Goal: Task Accomplishment & Management: Manage account settings

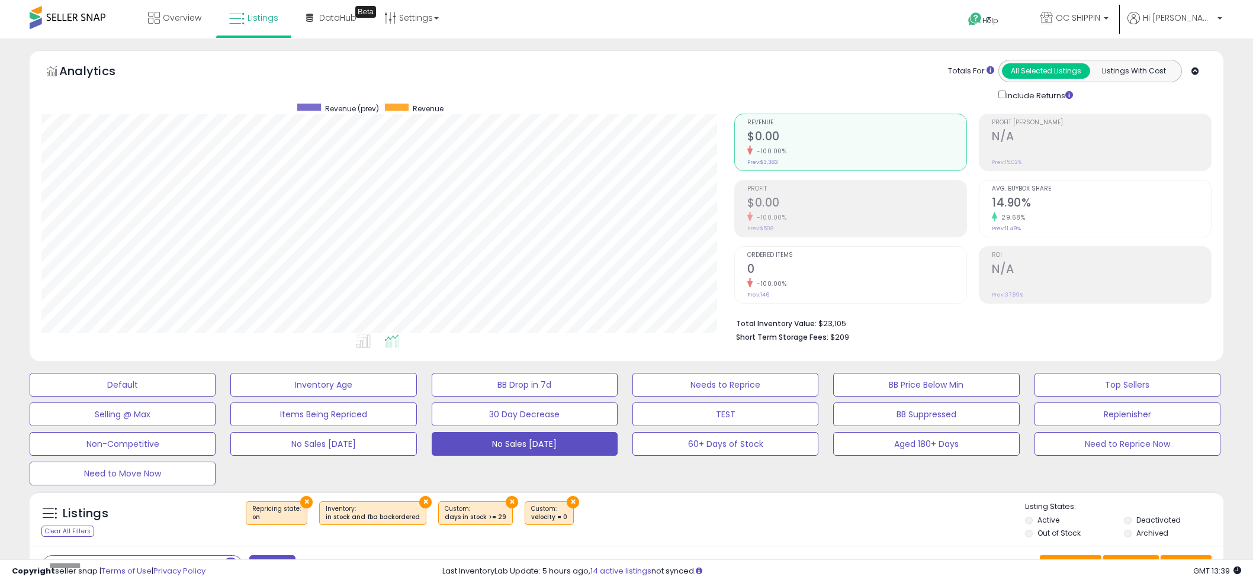
select select "**"
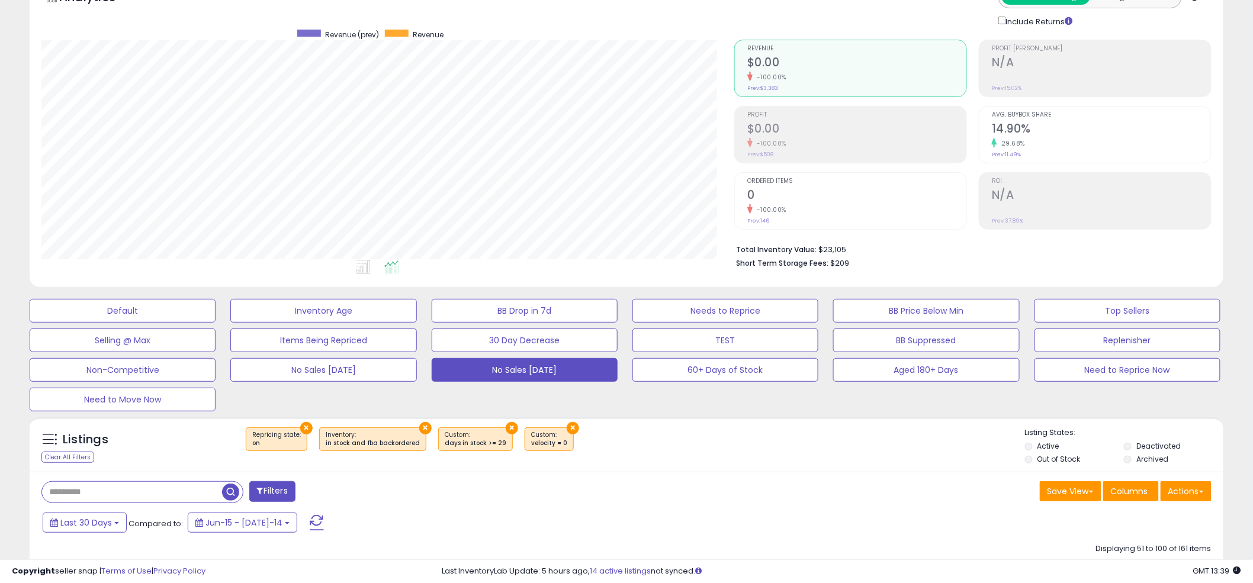
scroll to position [283, 0]
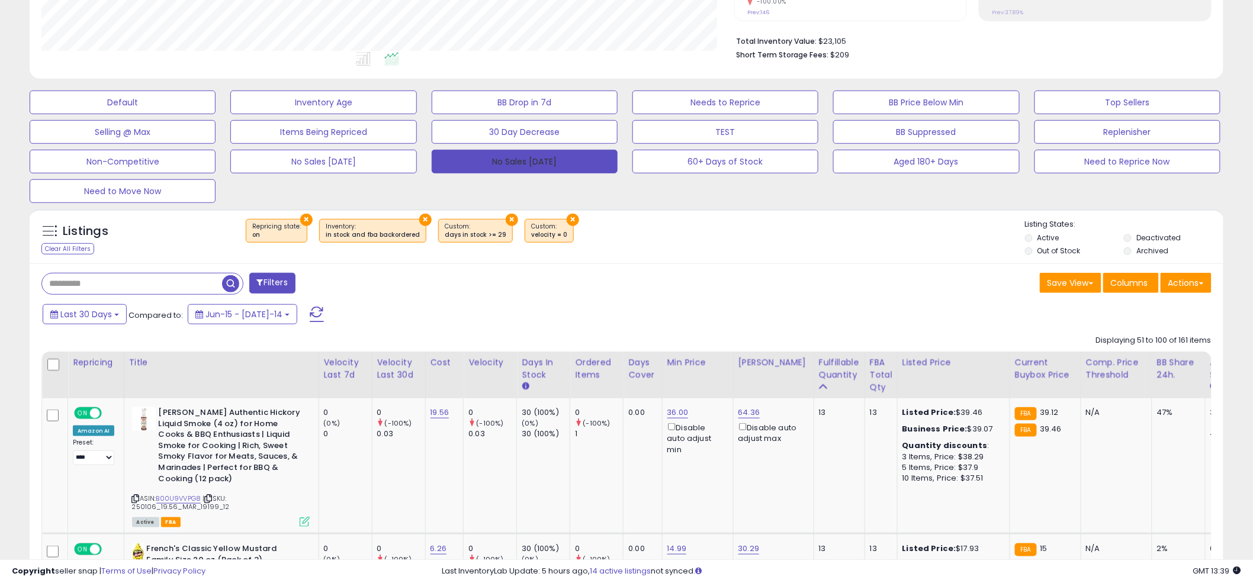
click at [506, 161] on button "No Sales [DATE]" at bounding box center [525, 162] width 186 height 24
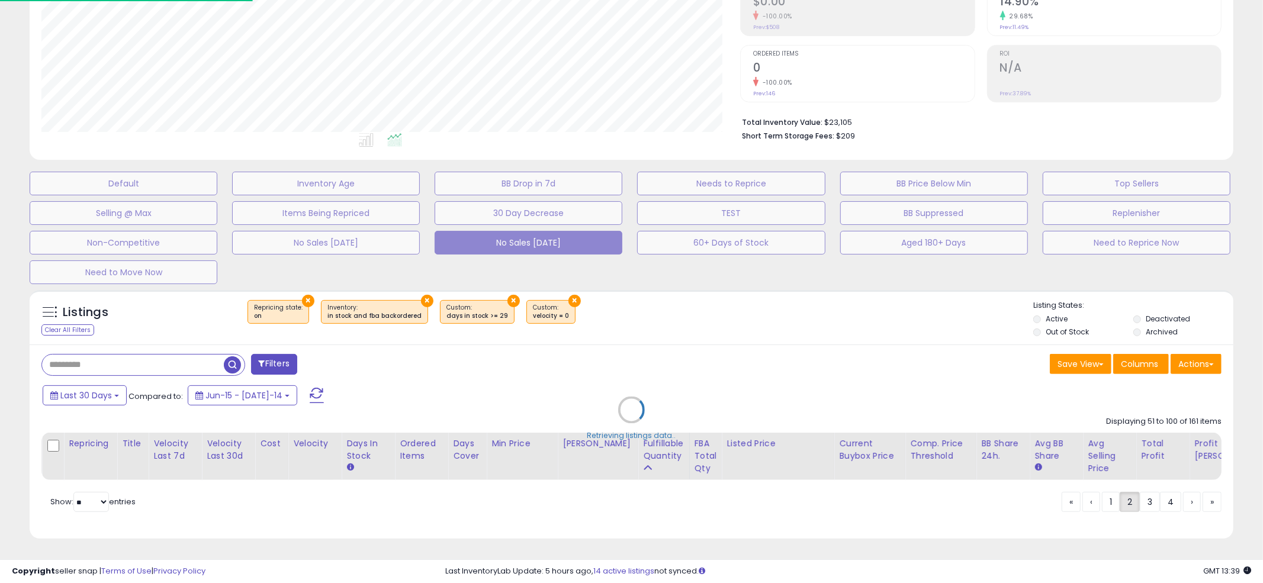
scroll to position [243, 699]
click at [625, 299] on div "Retrieving listings data.." at bounding box center [632, 418] width 1222 height 269
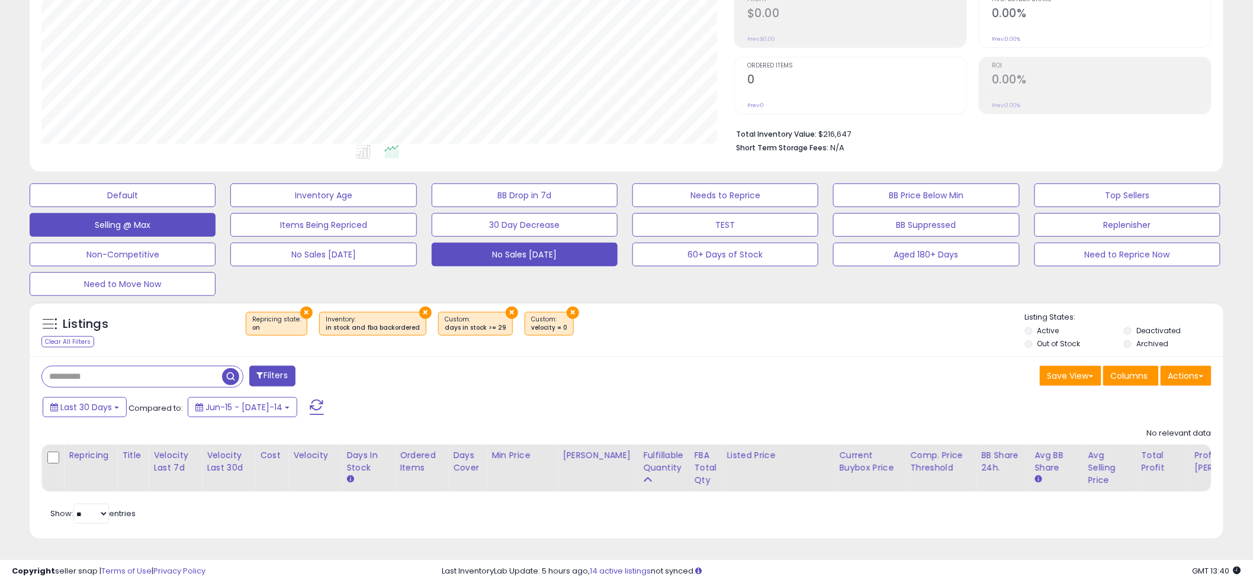
scroll to position [243, 693]
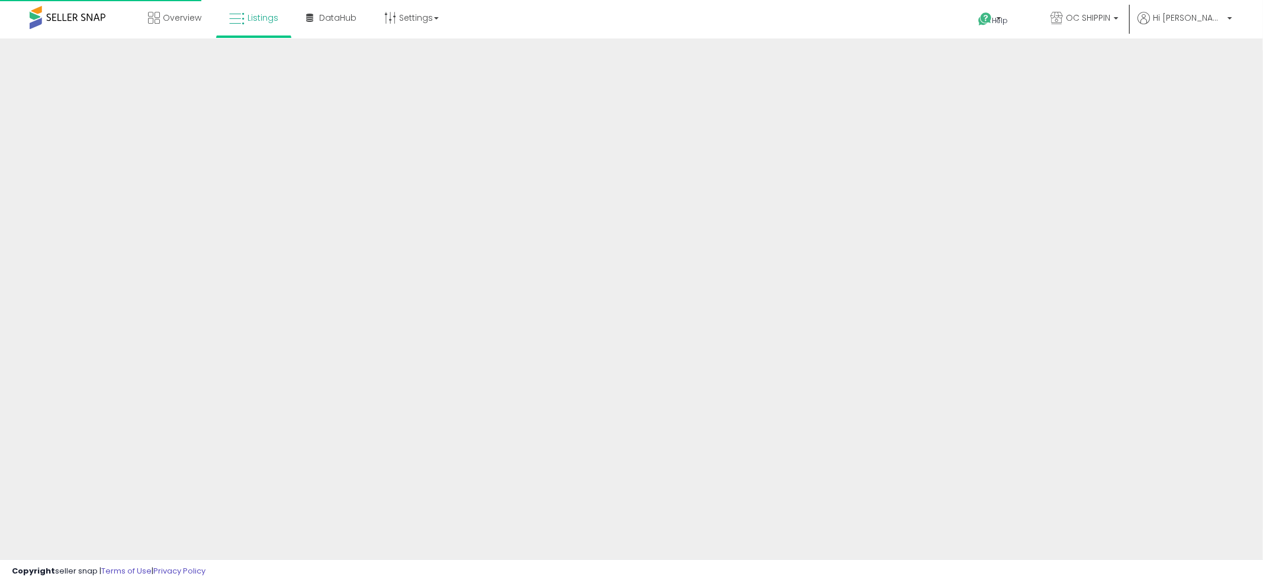
click at [618, 317] on div at bounding box center [631, 284] width 1263 height 492
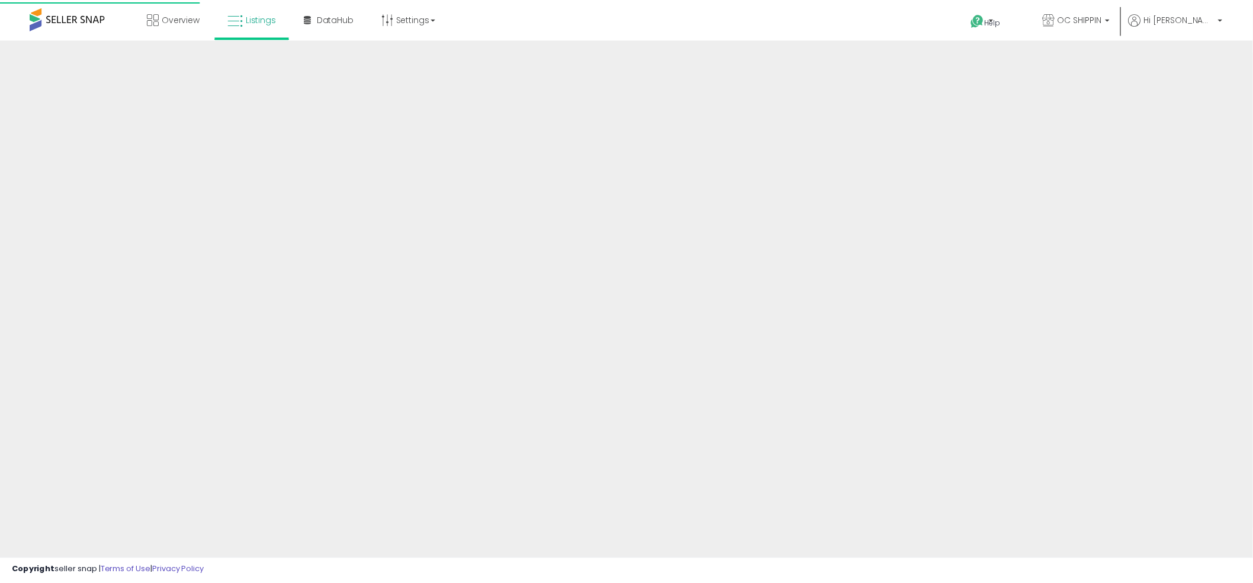
scroll to position [200, 0]
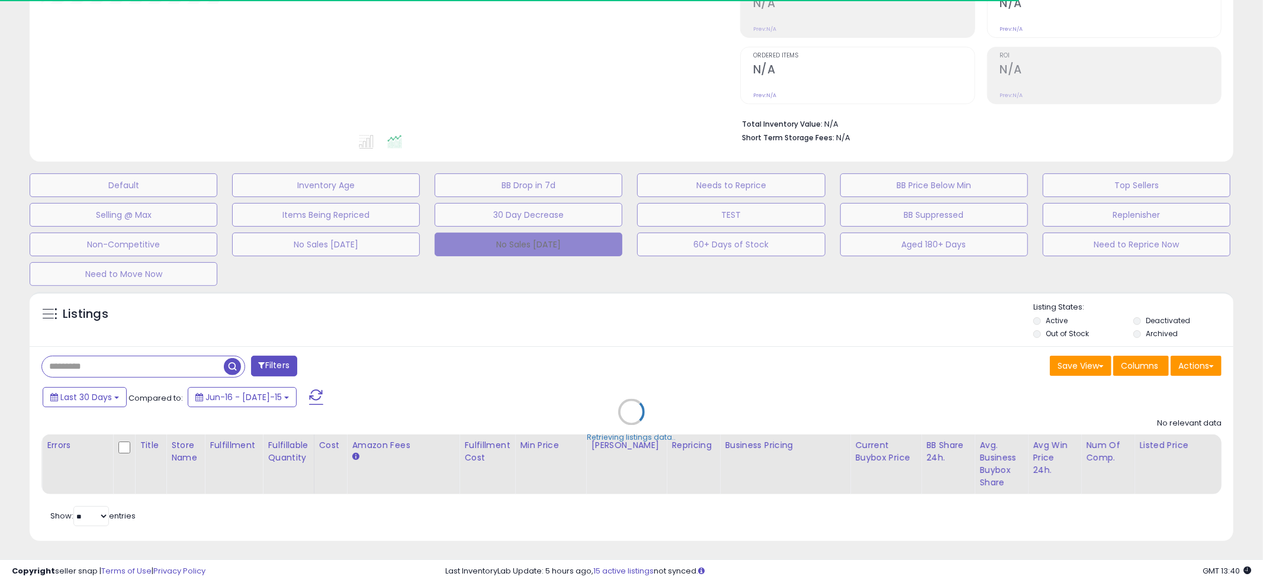
click at [480, 239] on button "No Sales [DATE]" at bounding box center [529, 245] width 188 height 24
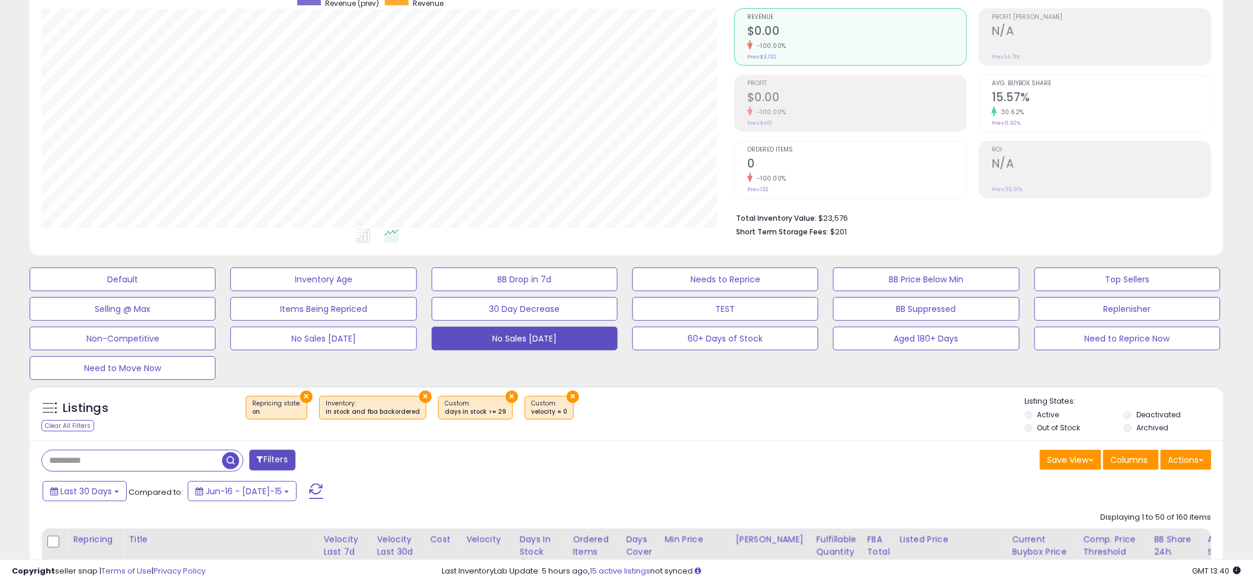
scroll to position [108, 0]
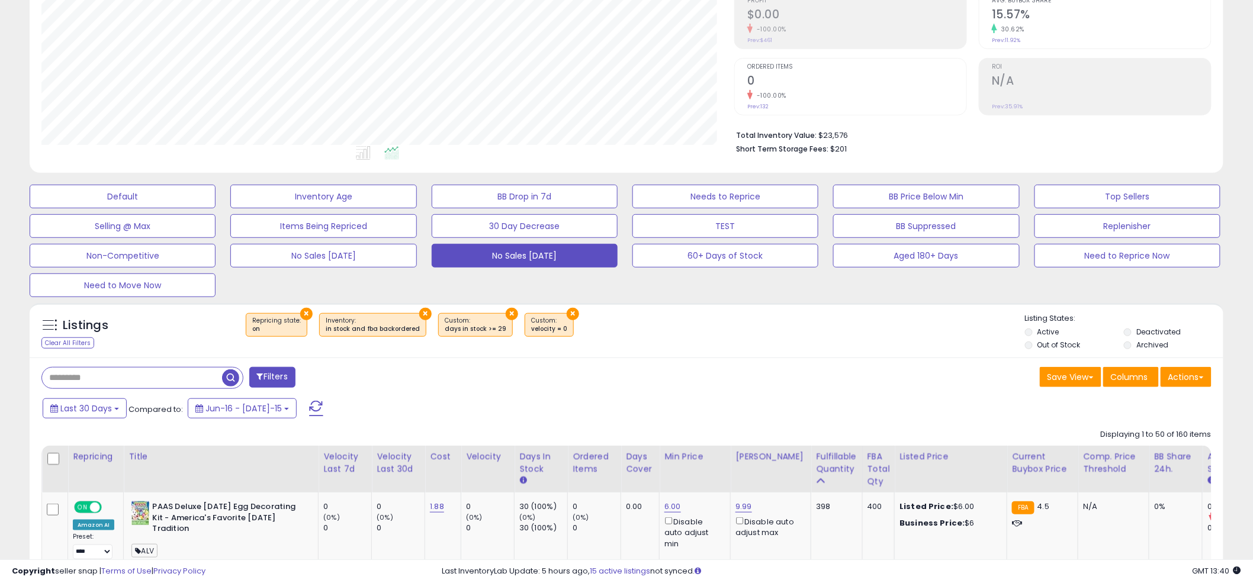
click at [628, 339] on div "× Repricing state : on × Inventory × ×" at bounding box center [628, 329] width 794 height 33
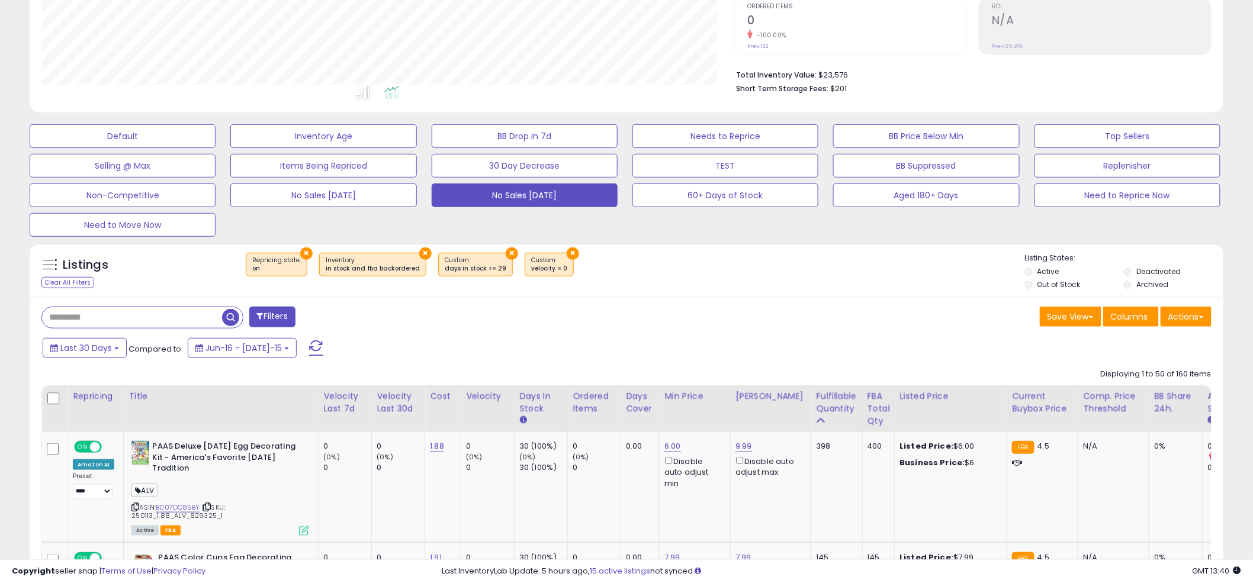
scroll to position [253, 0]
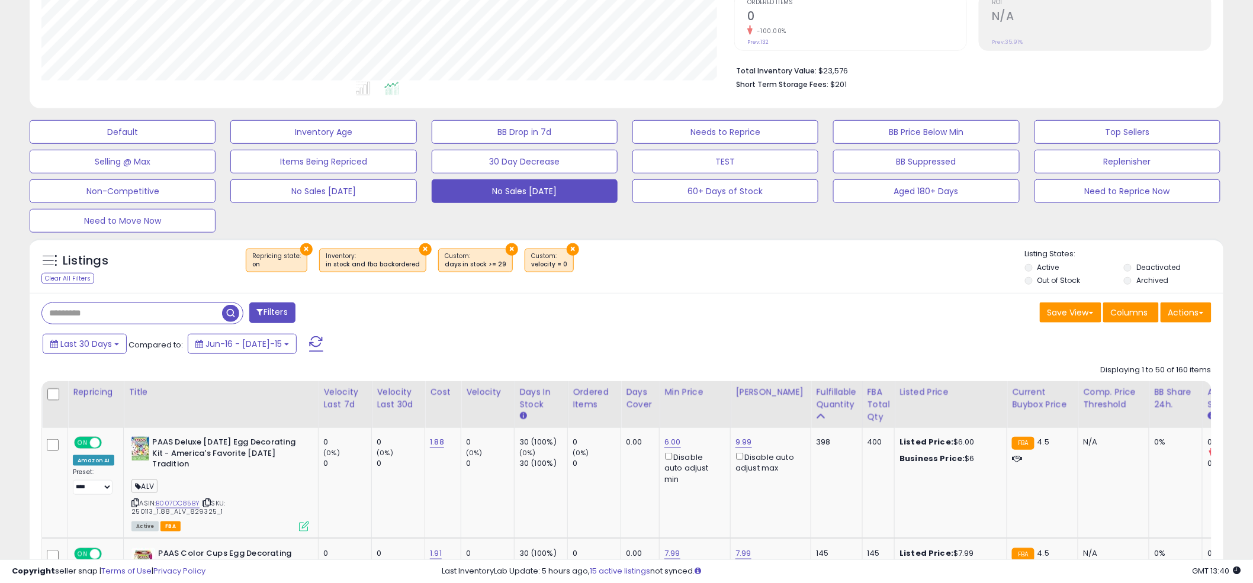
click at [179, 505] on link "B007DC85BY" at bounding box center [178, 504] width 44 height 10
drag, startPoint x: 609, startPoint y: 265, endPoint x: 631, endPoint y: 207, distance: 62.8
click at [609, 265] on div "× Repricing state : on × Inventory × ×" at bounding box center [628, 265] width 794 height 33
click at [619, 263] on div "× Repricing state : on × Inventory × ×" at bounding box center [628, 265] width 794 height 33
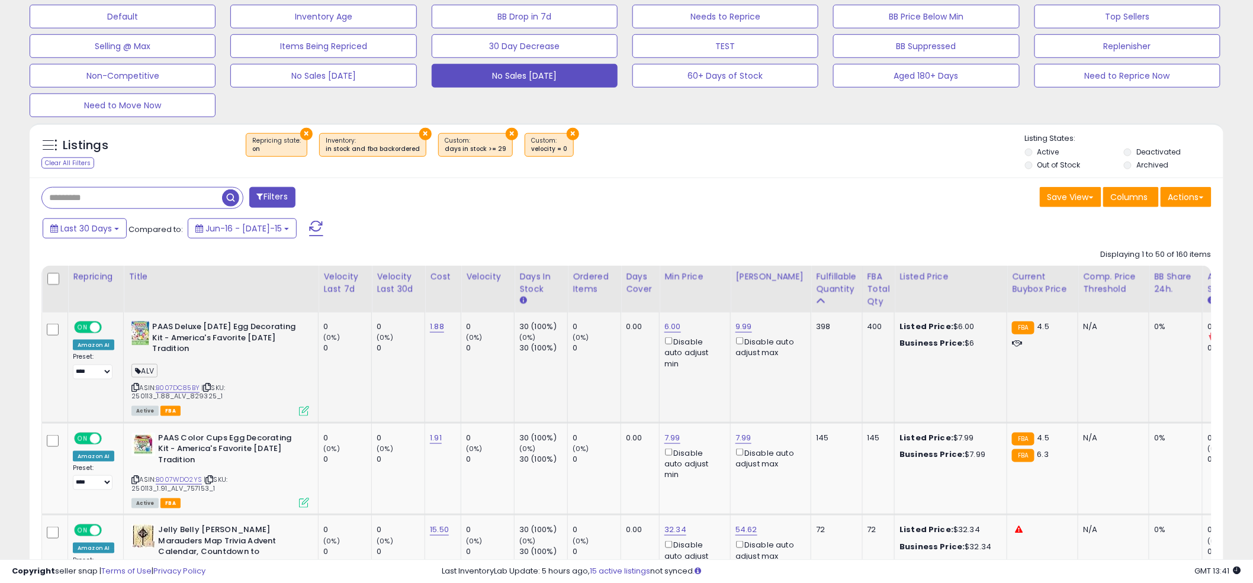
scroll to position [403, 0]
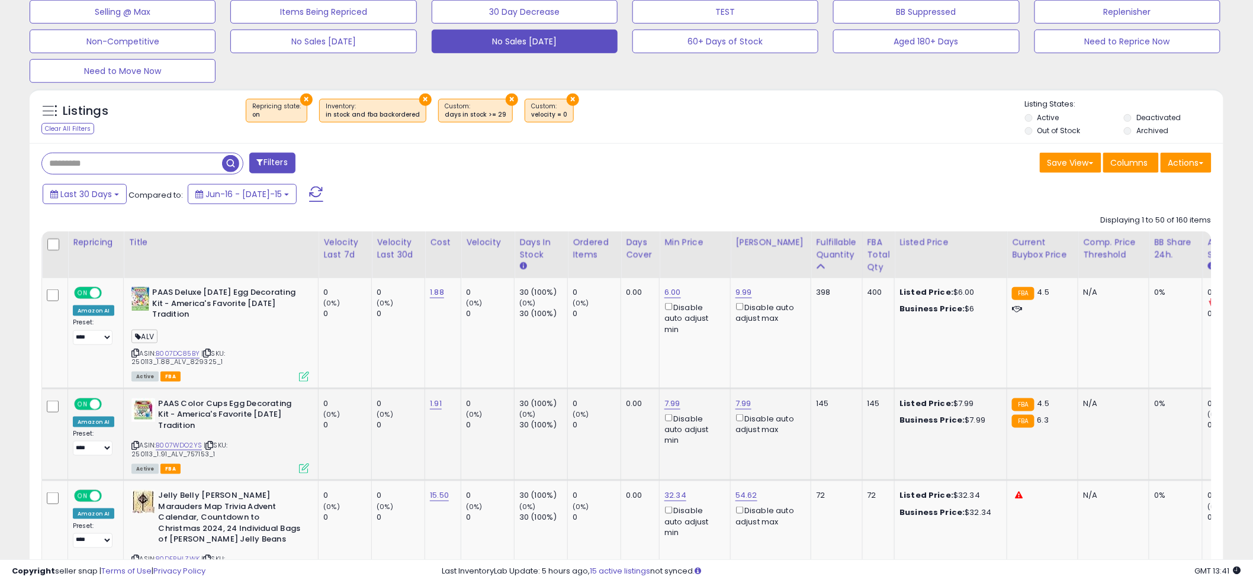
click at [166, 449] on span "| SKU: 250113_1.91_ALV_757153_1" at bounding box center [179, 450] width 96 height 18
click at [167, 444] on link "B007WDO2YS" at bounding box center [179, 446] width 46 height 10
click at [628, 171] on div "Save View Save As New View Columns Actions Import" at bounding box center [924, 164] width 594 height 23
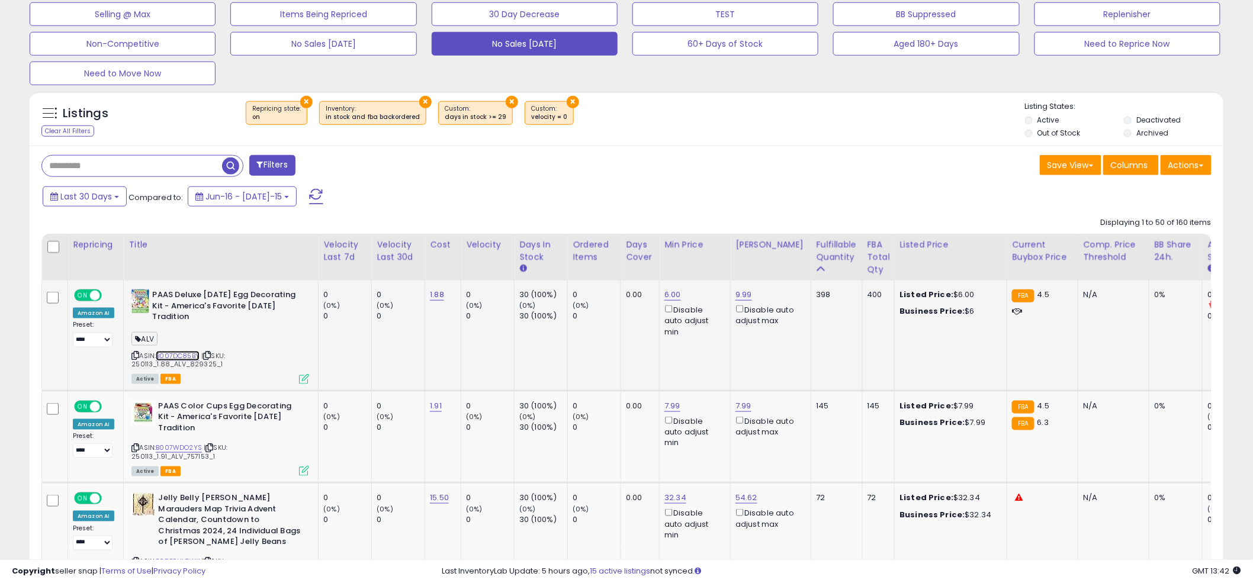
scroll to position [400, 0]
click at [178, 444] on link "B007WDO2YS" at bounding box center [179, 449] width 46 height 10
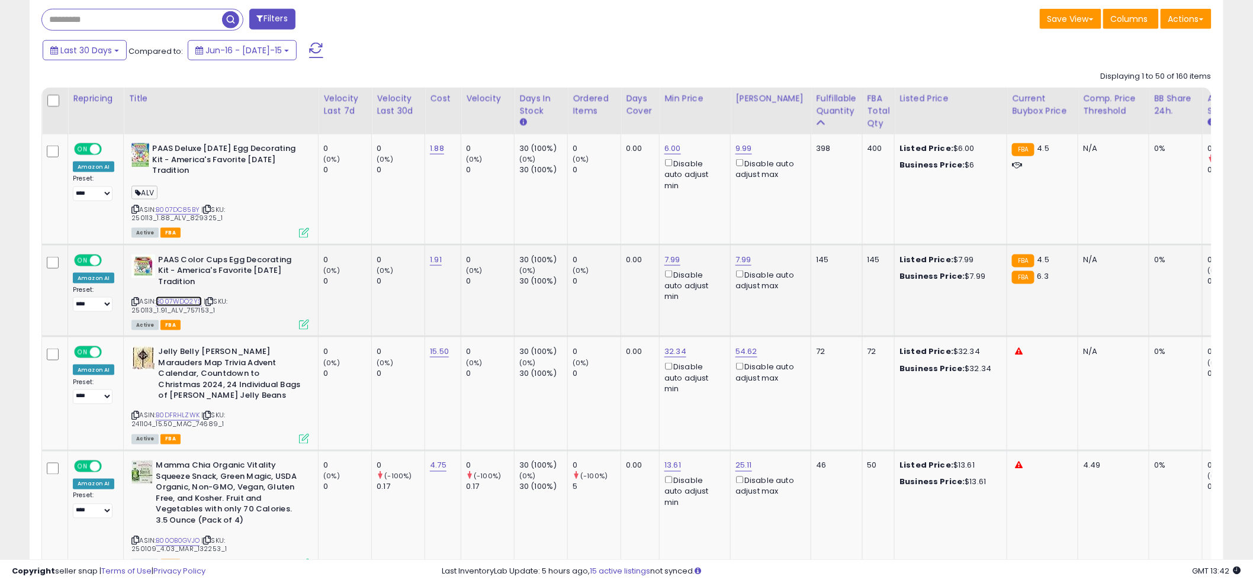
scroll to position [694, 0]
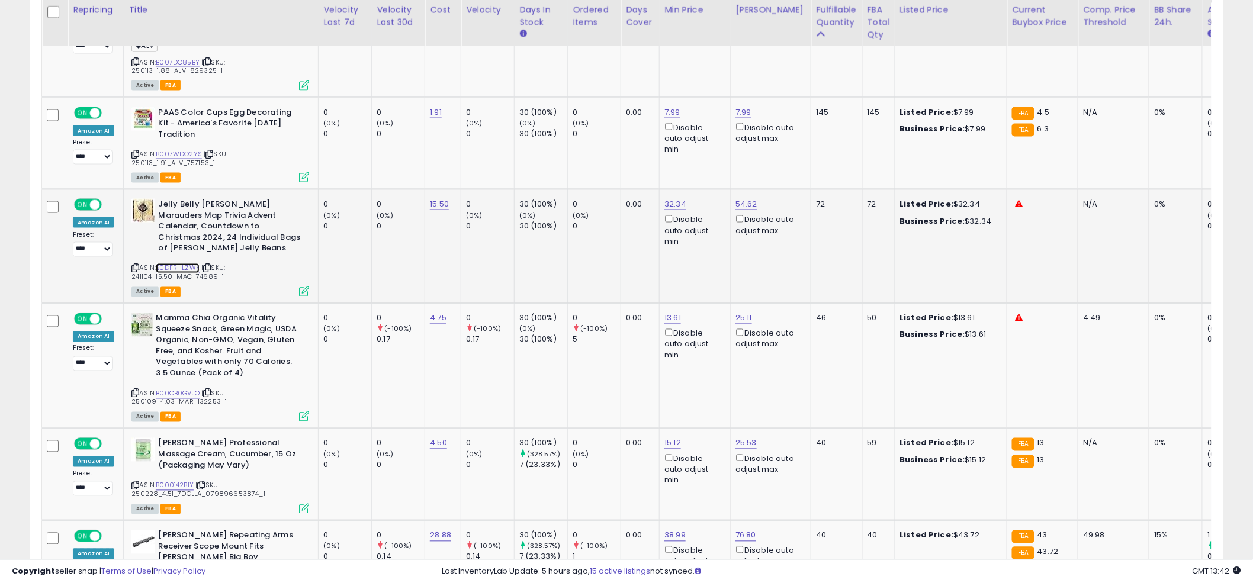
click at [181, 268] on link "B0DFRHLZWK" at bounding box center [178, 269] width 44 height 10
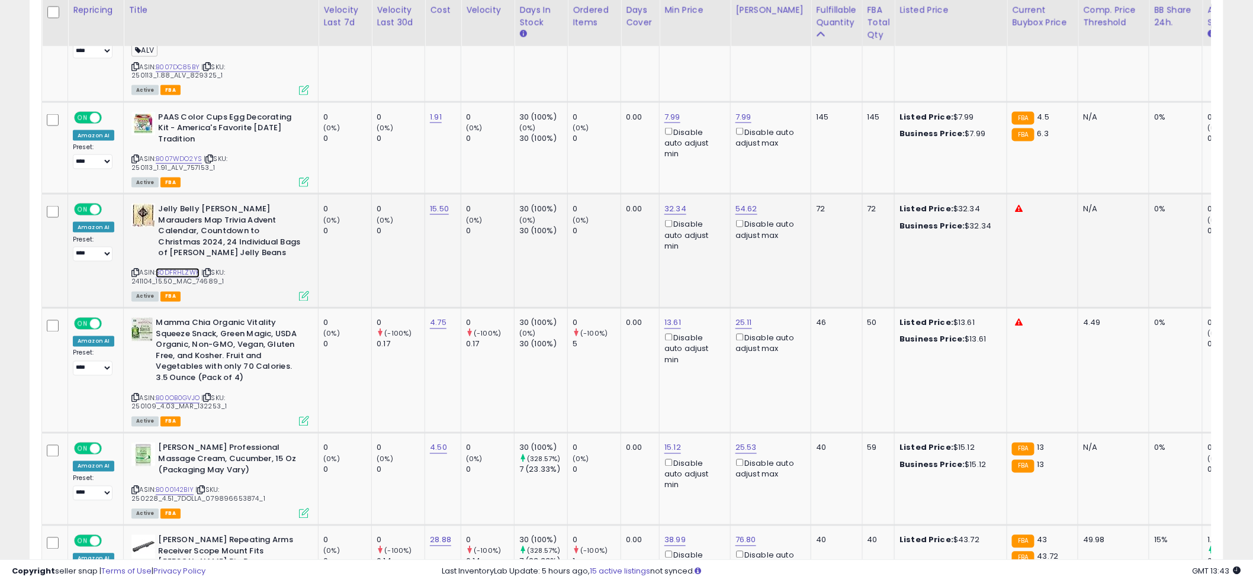
scroll to position [689, 0]
click at [628, 264] on td "0.00" at bounding box center [640, 252] width 38 height 114
click at [628, 258] on td "0.00" at bounding box center [640, 252] width 38 height 114
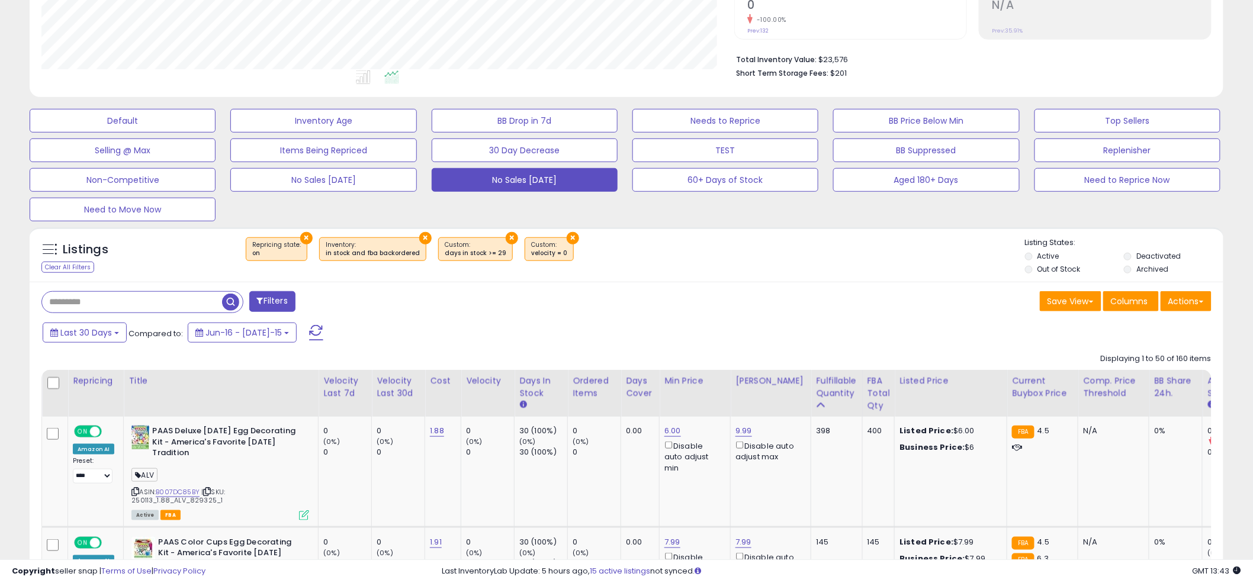
scroll to position [263, 0]
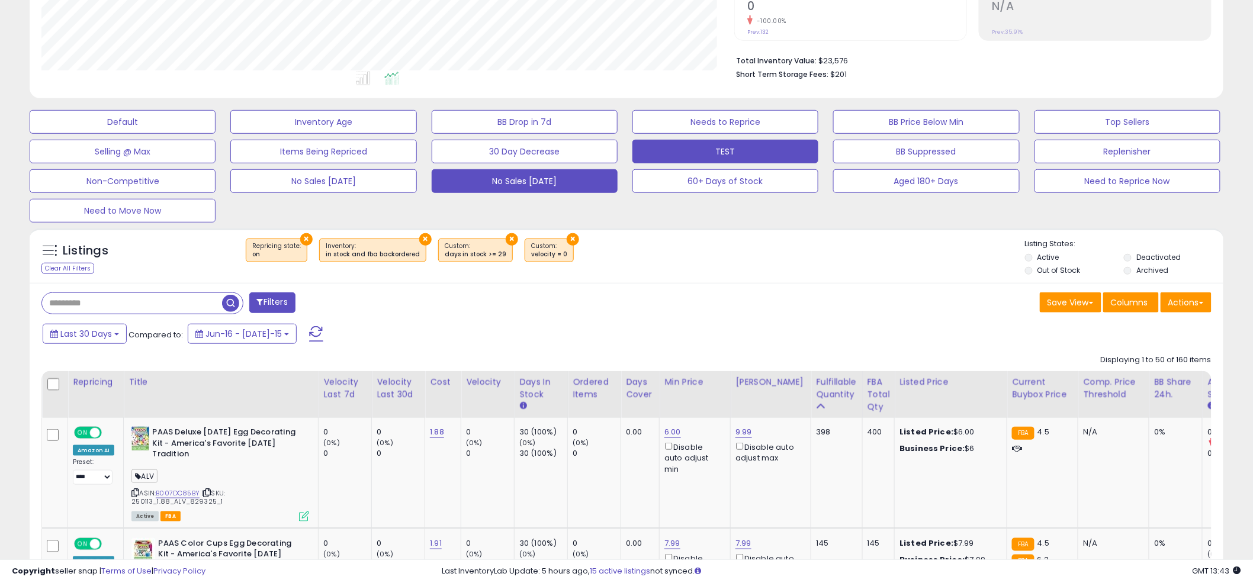
click at [216, 134] on button "TEST" at bounding box center [123, 122] width 186 height 24
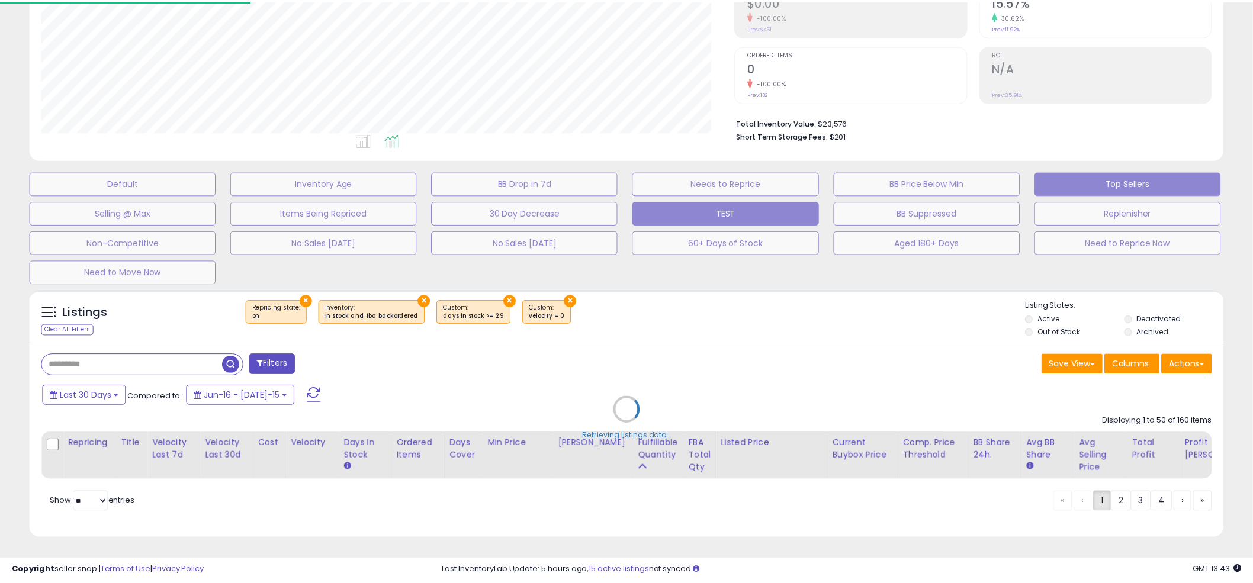
scroll to position [243, 699]
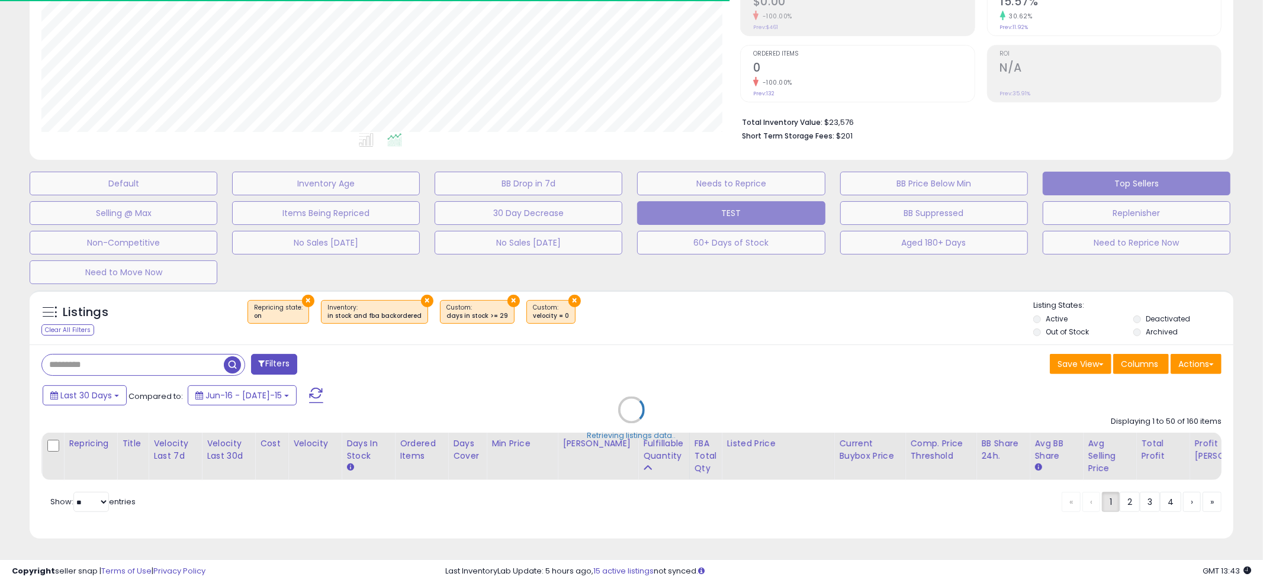
select select "**"
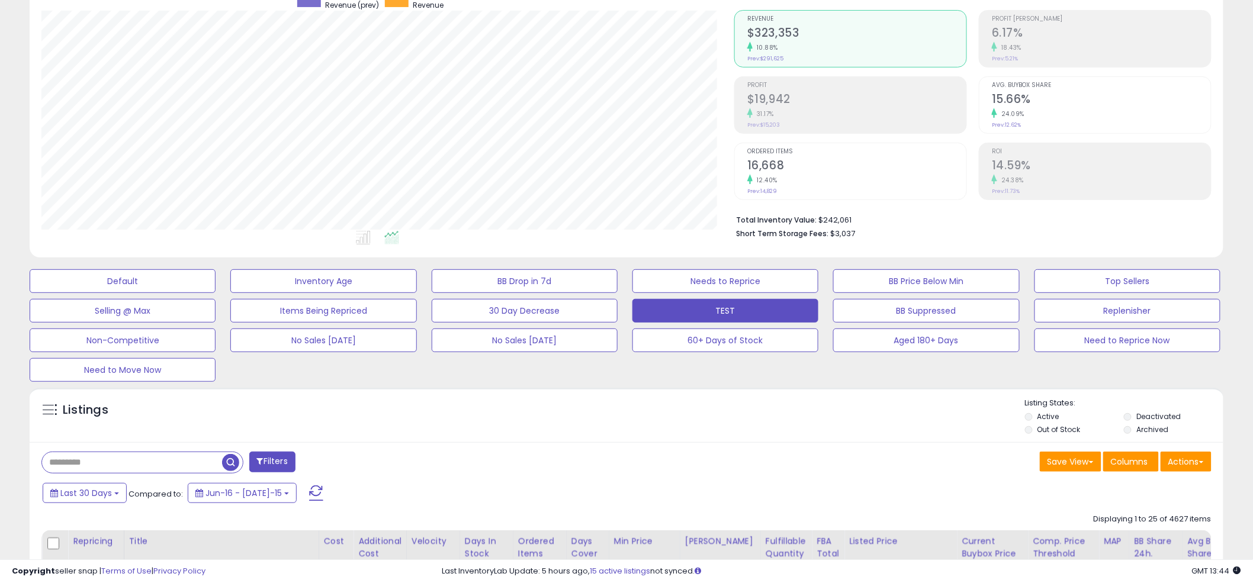
scroll to position [0, 0]
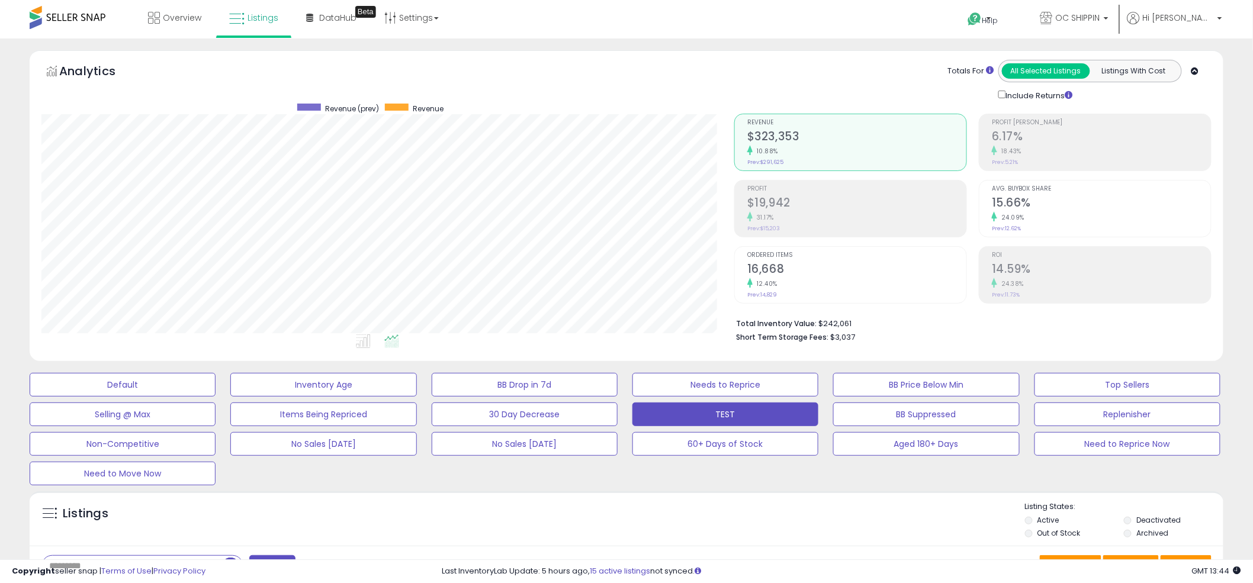
click at [627, 413] on div "30 Day Decrease" at bounding box center [727, 415] width 201 height 24
click at [622, 341] on ul at bounding box center [365, 343] width 702 height 21
click at [620, 338] on ul at bounding box center [365, 343] width 702 height 21
click at [618, 341] on ul at bounding box center [365, 343] width 702 height 21
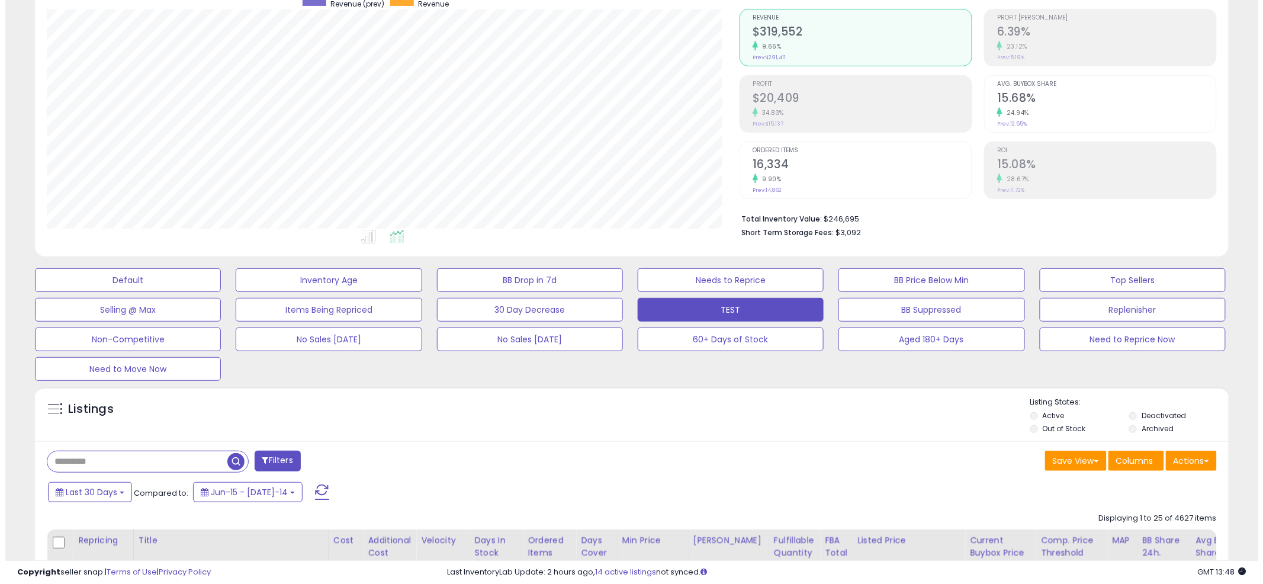
scroll to position [108, 0]
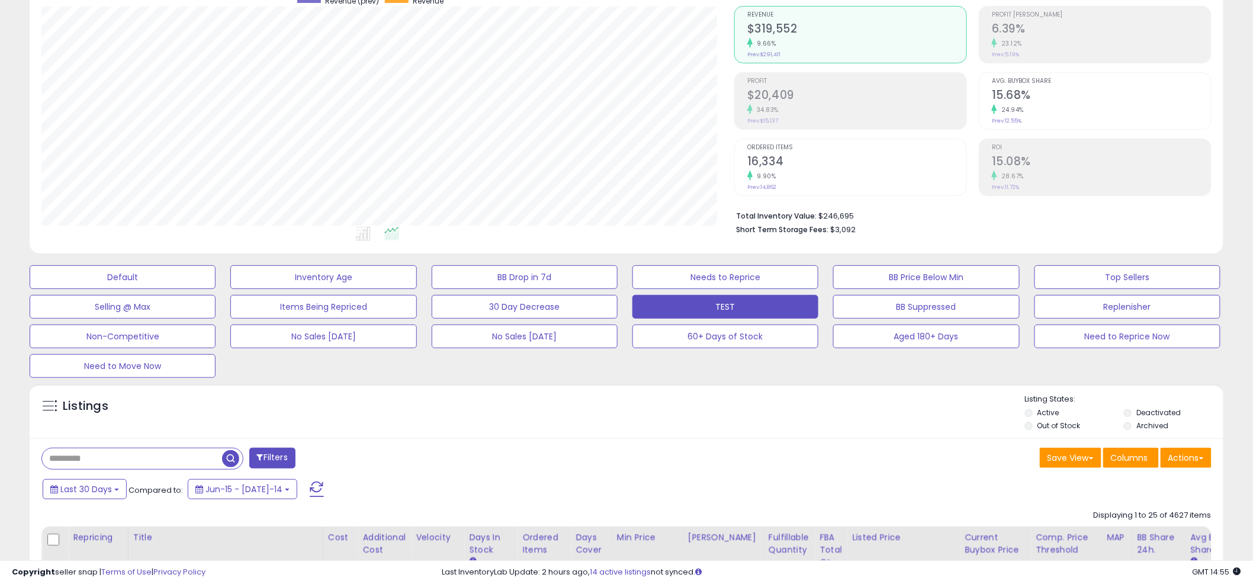
drag, startPoint x: 167, startPoint y: 477, endPoint x: 168, endPoint y: 469, distance: 8.3
click at [167, 477] on div "Last 30 Days Compared to: Jun-15 - [DATE]-14" at bounding box center [479, 490] width 878 height 27
drag, startPoint x: 168, startPoint y: 458, endPoint x: 164, endPoint y: 452, distance: 6.4
click at [168, 461] on input "text" at bounding box center [132, 458] width 180 height 21
type input "*********"
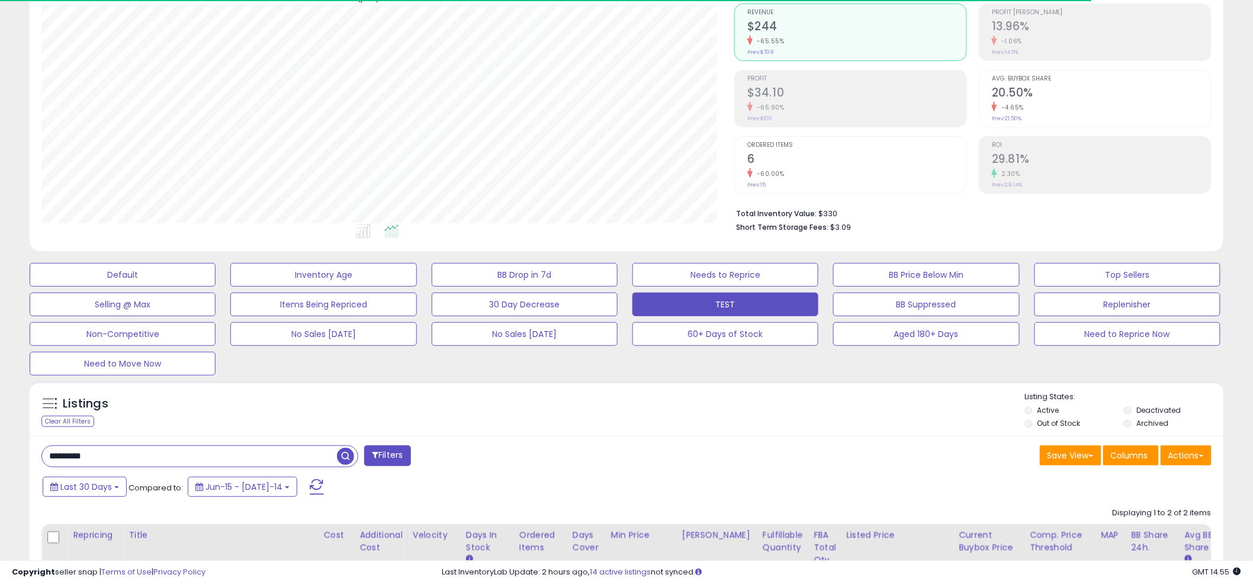
scroll to position [243, 693]
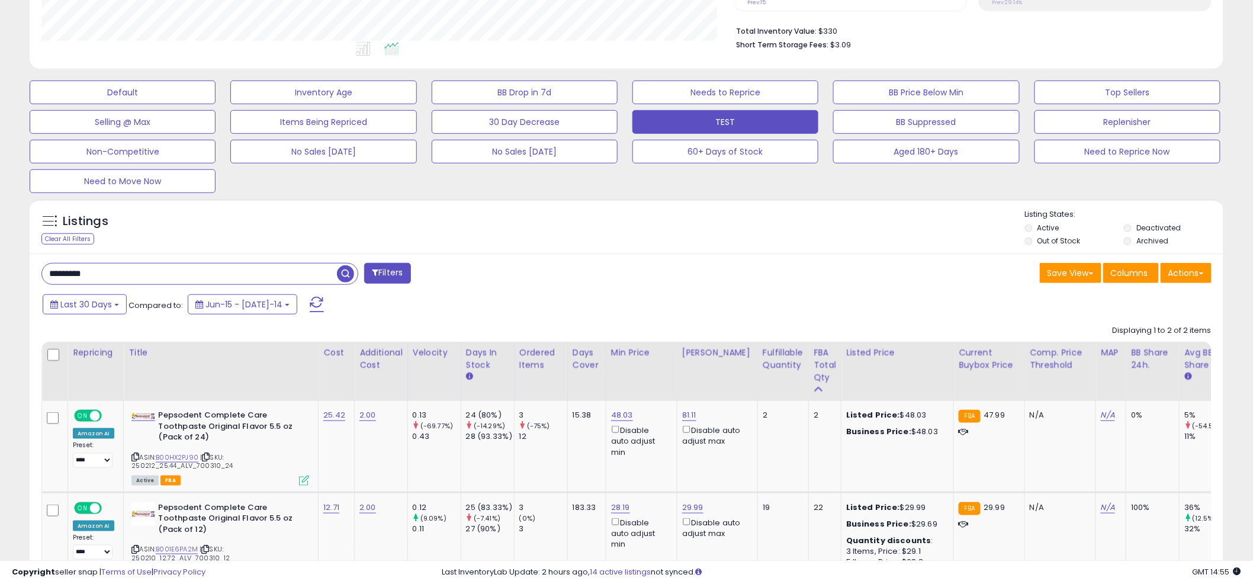
click at [601, 235] on div "Listings Clear All Filters Listing States:" at bounding box center [627, 229] width 1194 height 40
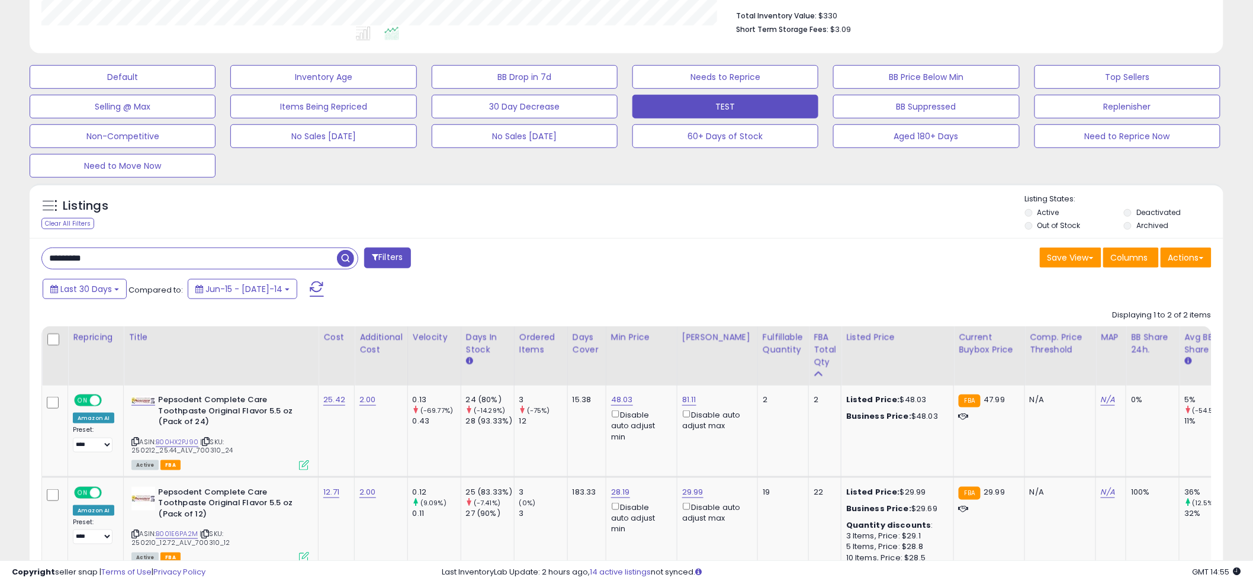
scroll to position [305, 0]
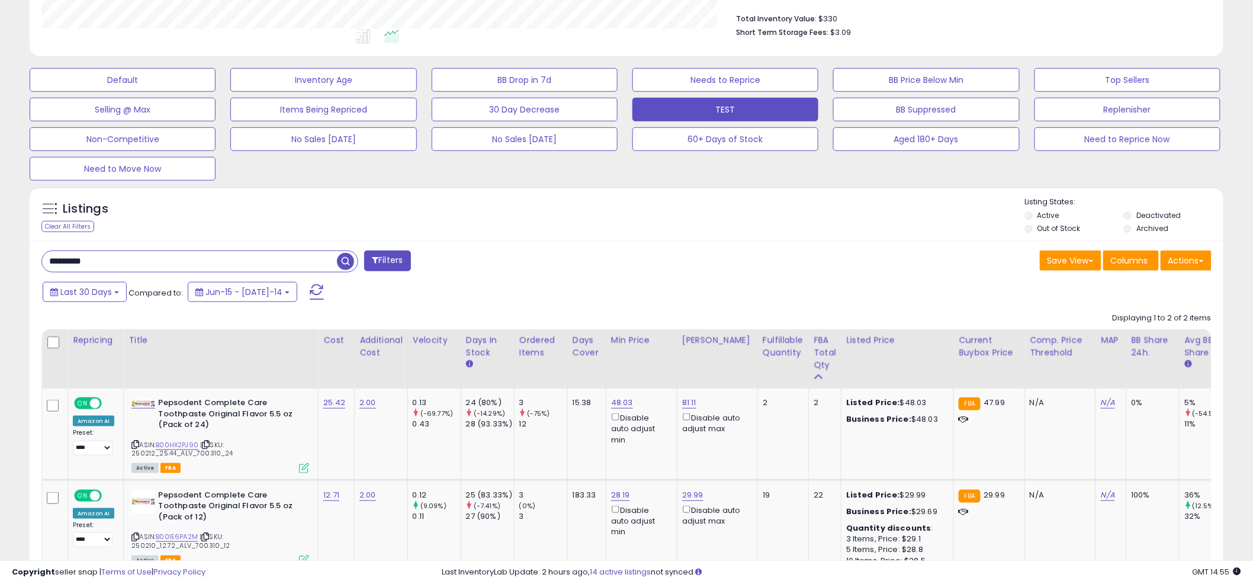
click at [604, 224] on div "Listings Clear All Filters Listing States:" at bounding box center [627, 217] width 1194 height 40
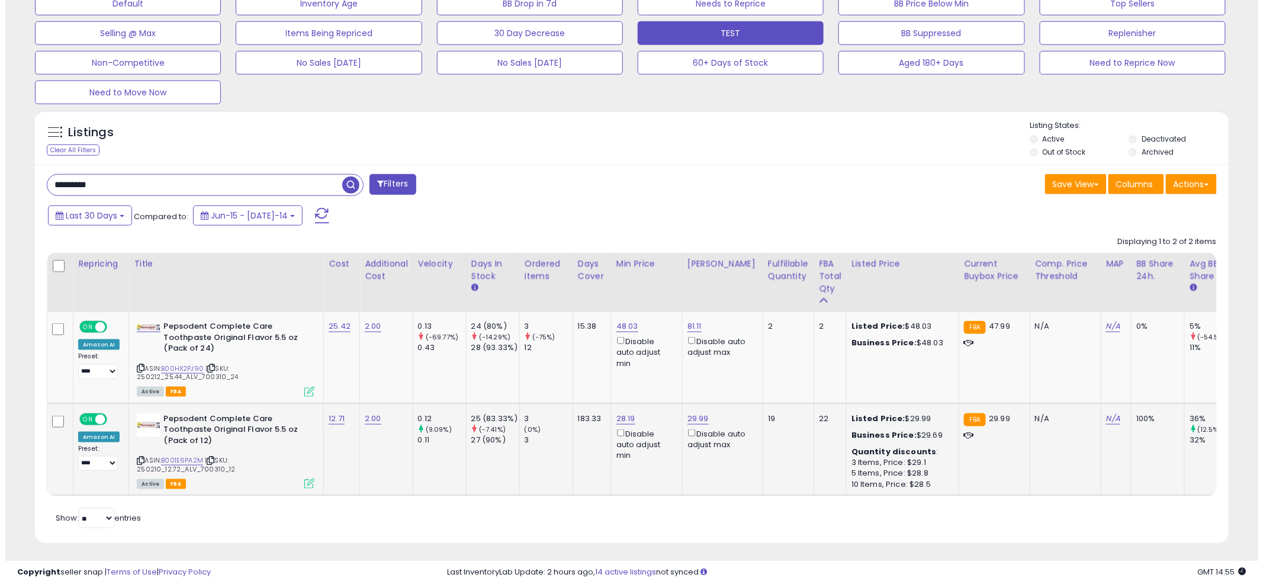
scroll to position [394, 0]
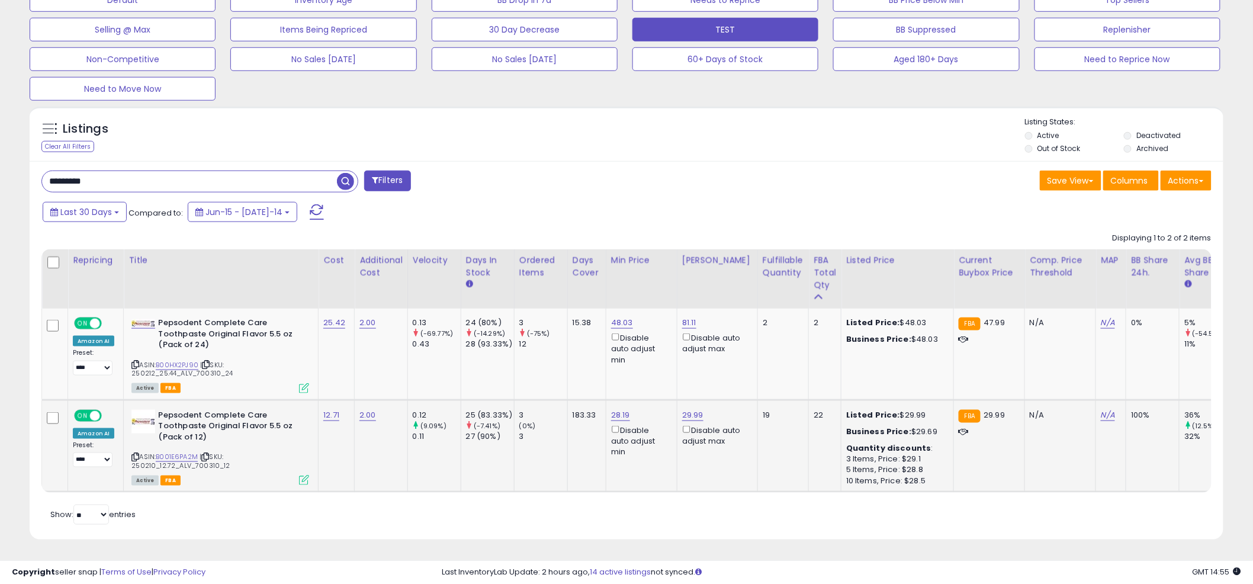
click at [299, 475] on icon at bounding box center [304, 480] width 10 height 10
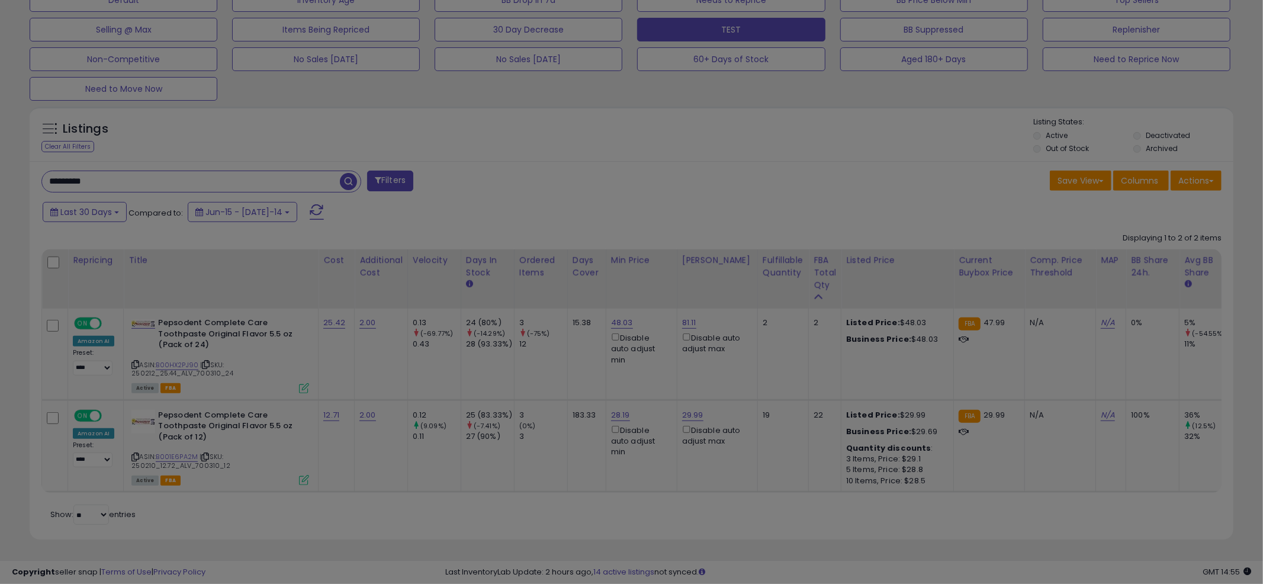
scroll to position [243, 699]
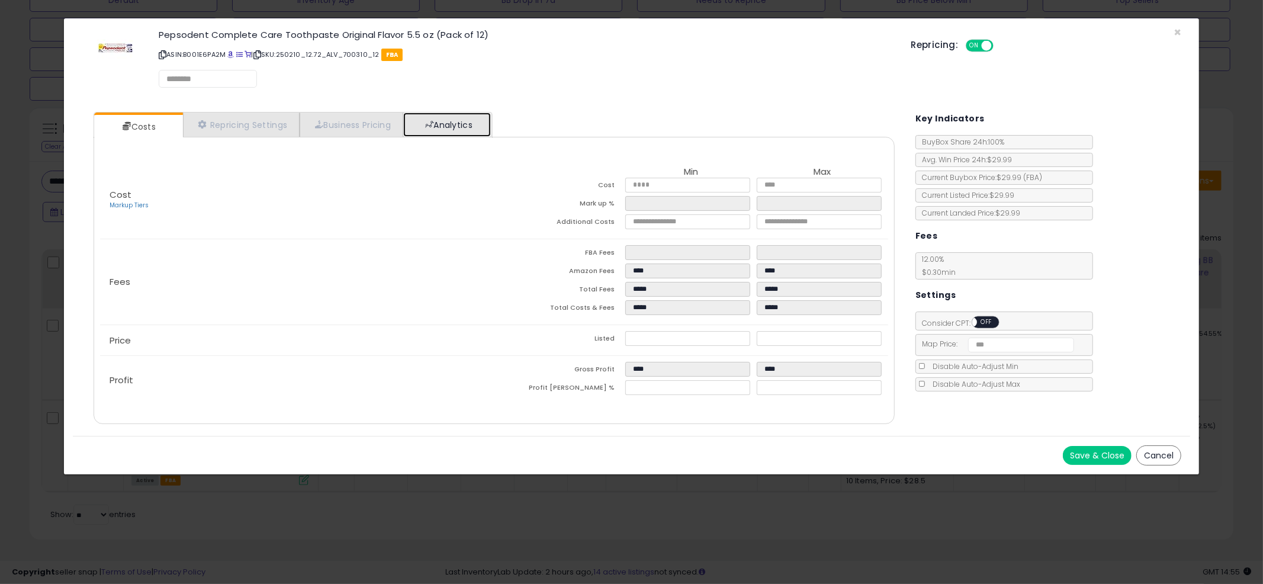
click at [447, 114] on link "Analytics" at bounding box center [447, 125] width 88 height 24
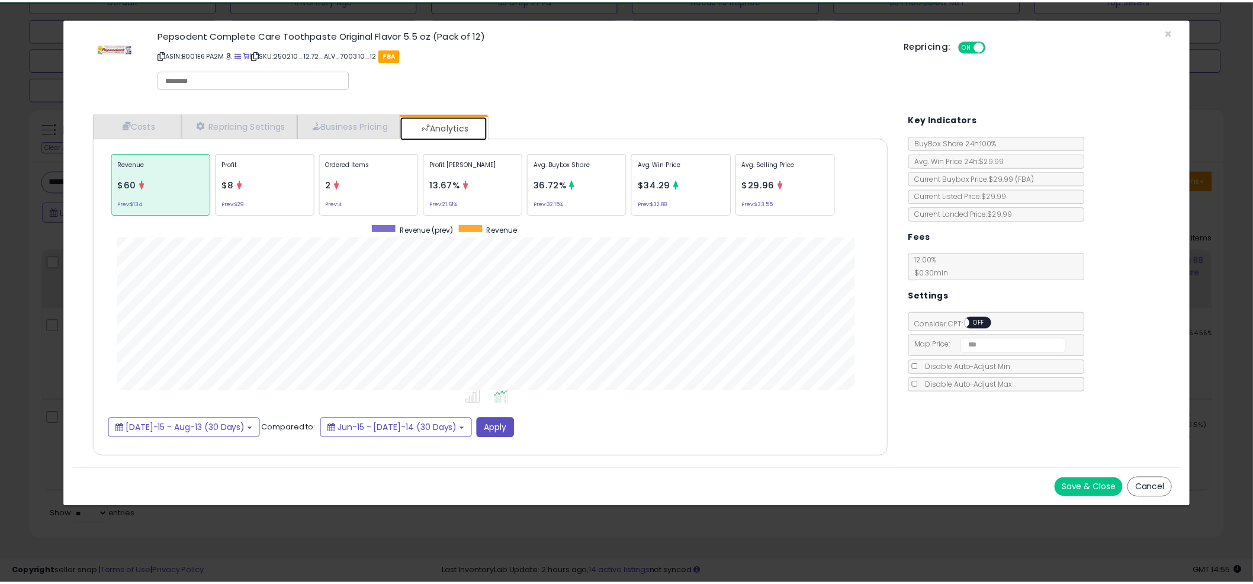
scroll to position [364, 825]
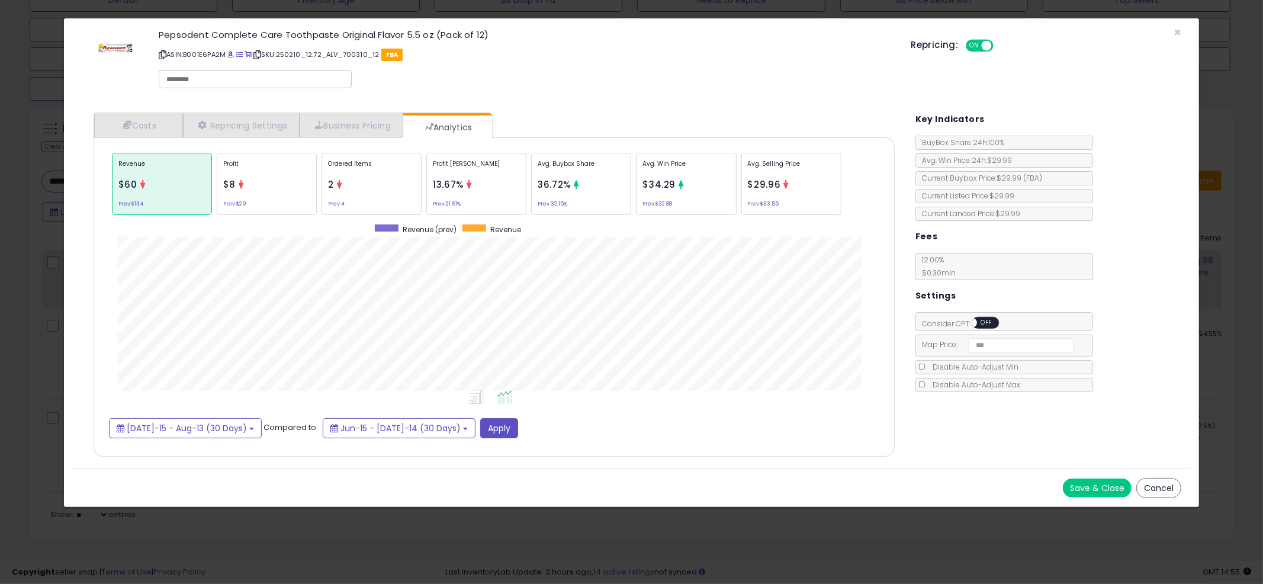
click at [37, 243] on div "× Close Pepsodent Complete Care Toothpaste Original Flavor 5.5 oz (Pack of 12) …" at bounding box center [631, 292] width 1263 height 584
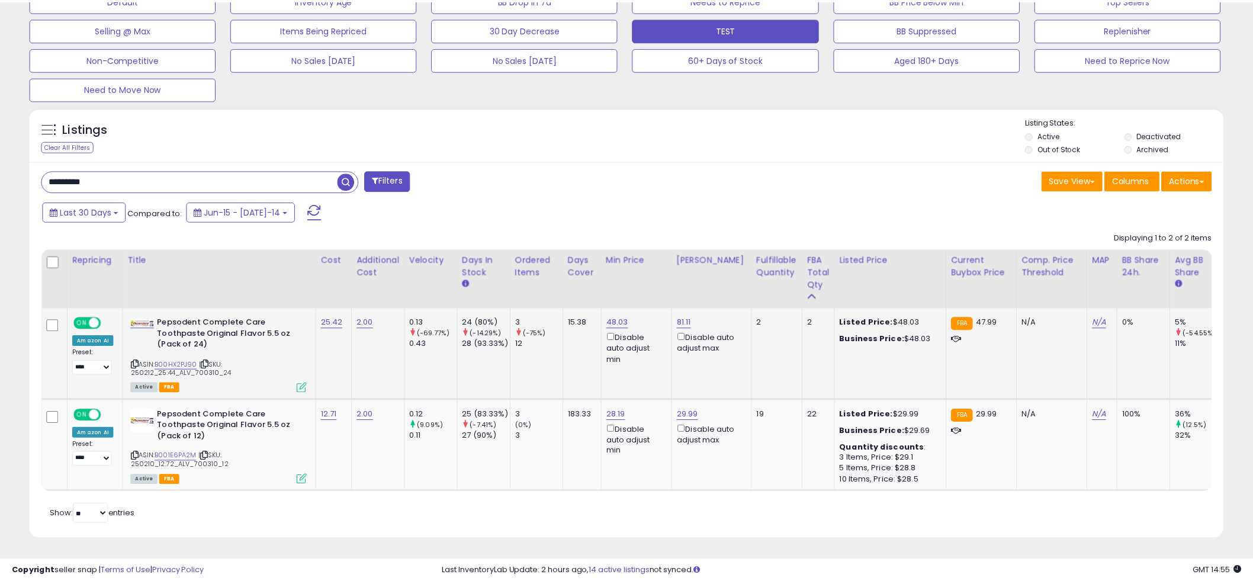
scroll to position [243, 693]
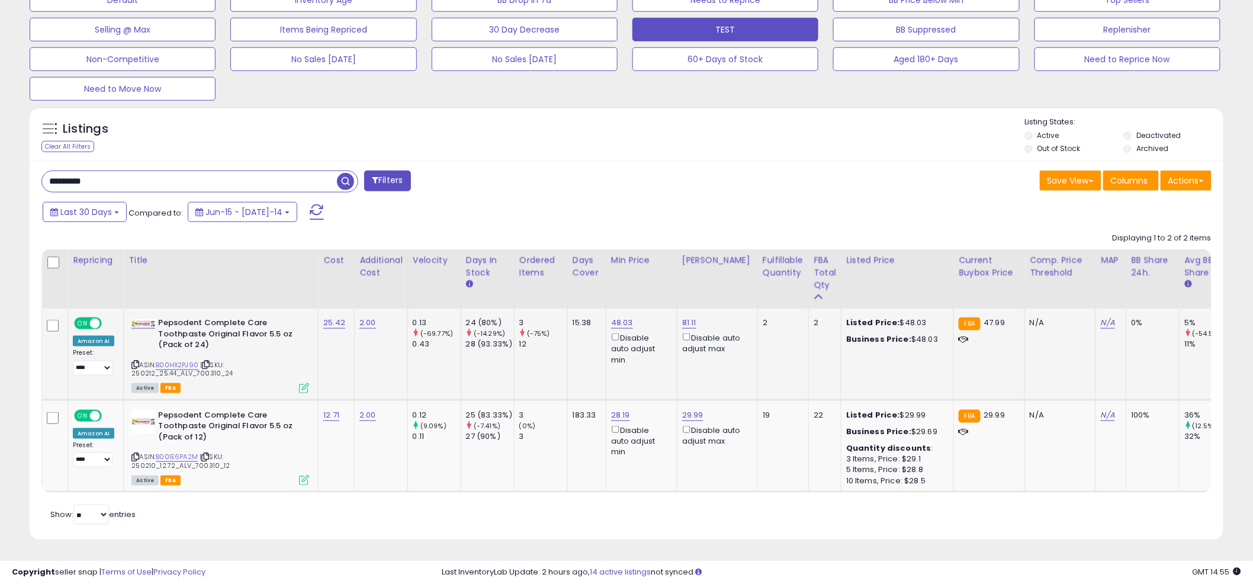
click at [305, 383] on icon at bounding box center [304, 388] width 10 height 10
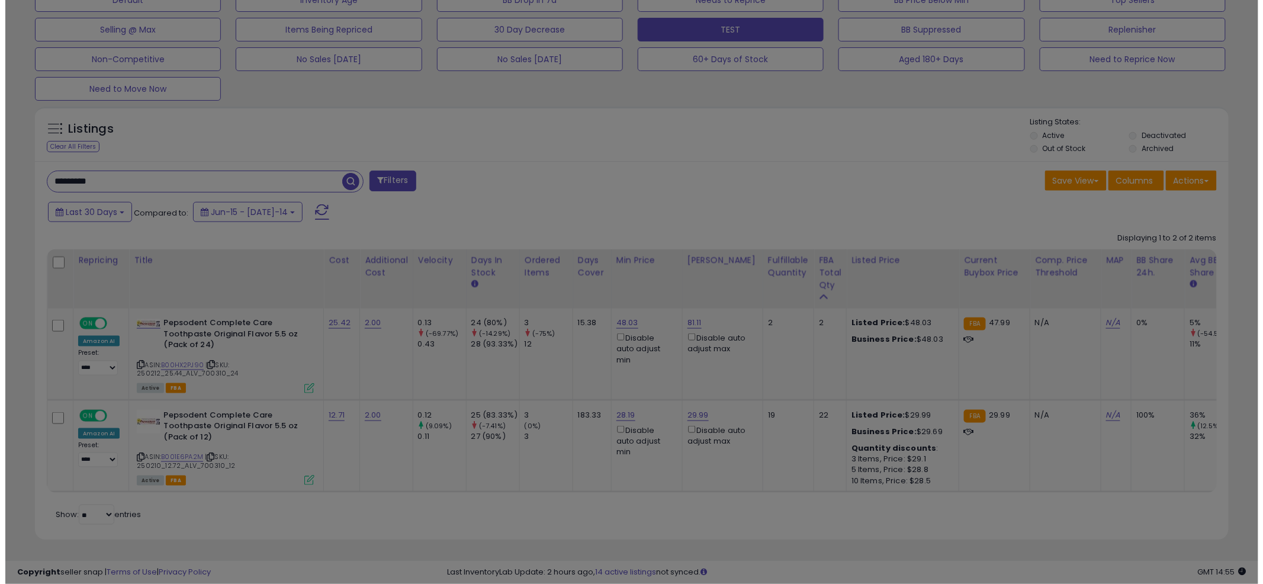
scroll to position [243, 699]
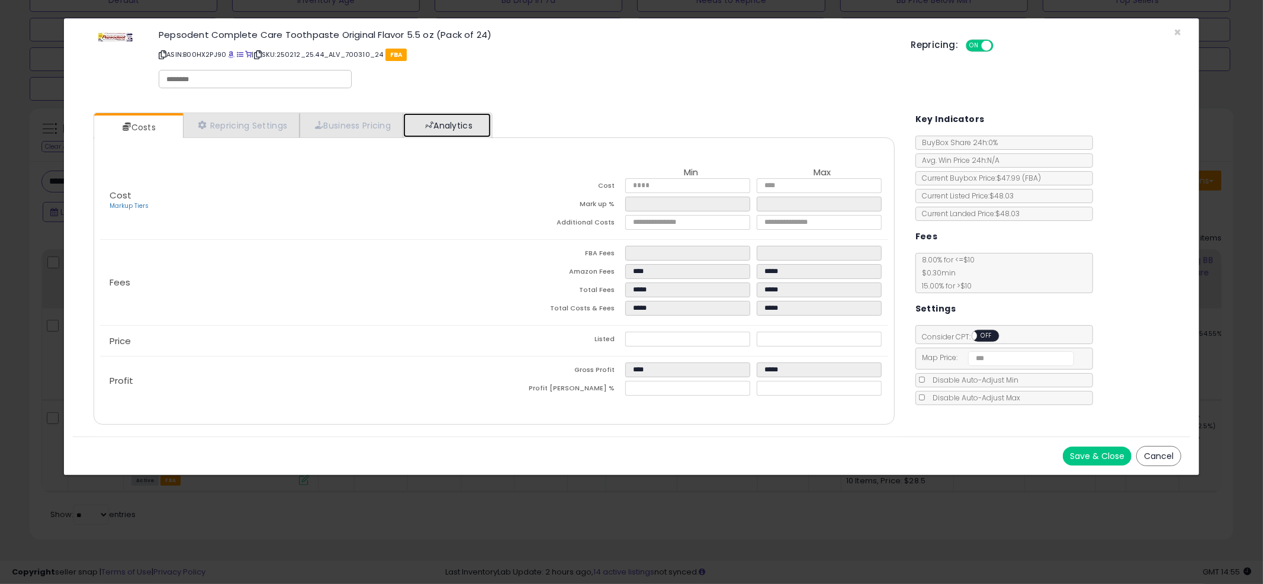
click at [431, 131] on link "Analytics" at bounding box center [447, 125] width 88 height 24
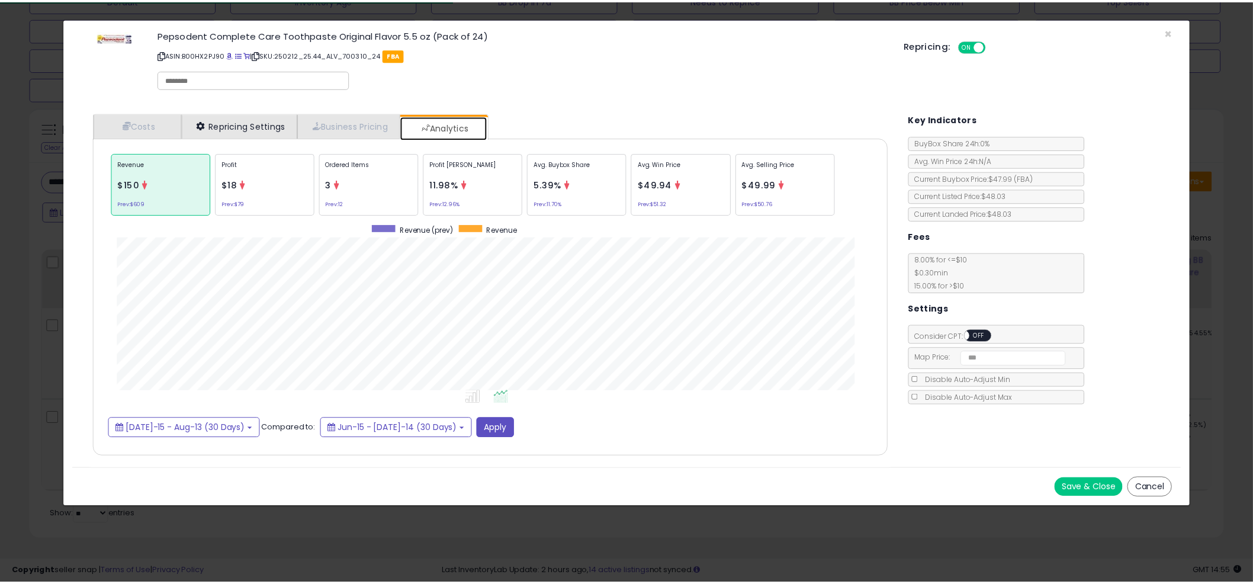
scroll to position [364, 825]
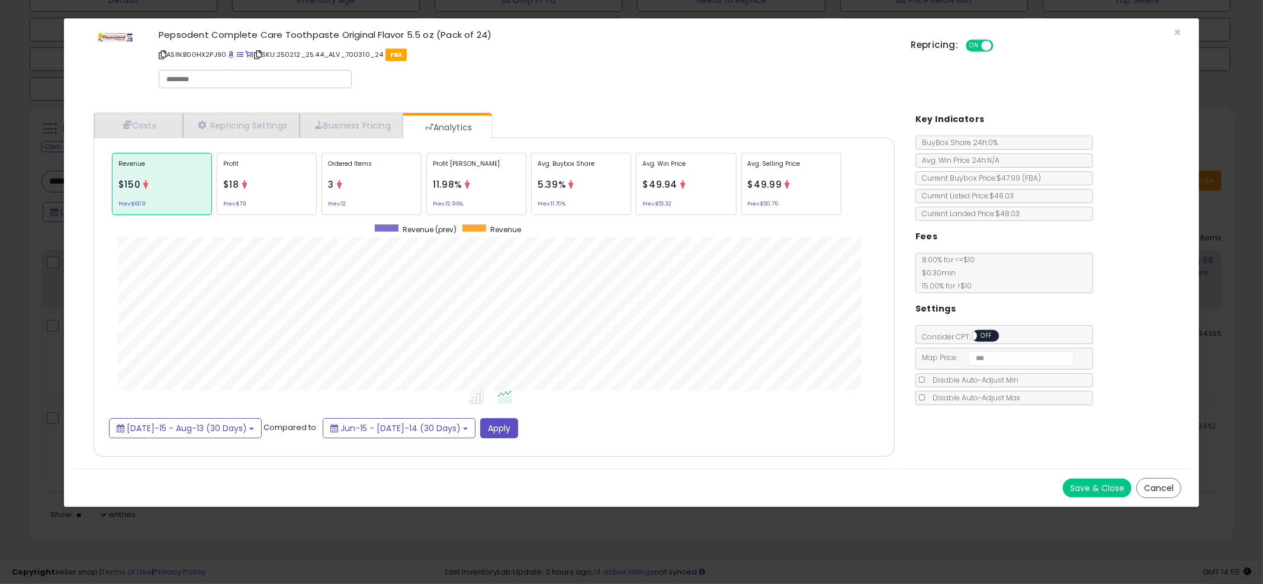
click at [50, 176] on div "× Close Pepsodent Complete Care Toothpaste Original Flavor 5.5 oz (Pack of 24) …" at bounding box center [631, 292] width 1263 height 584
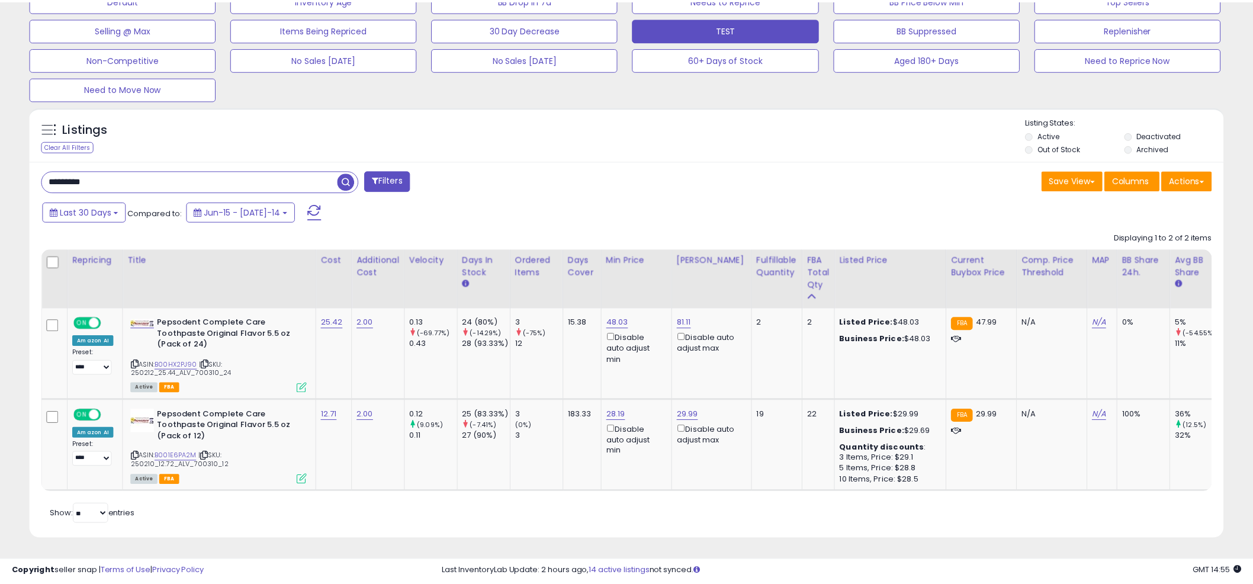
scroll to position [592027, 591576]
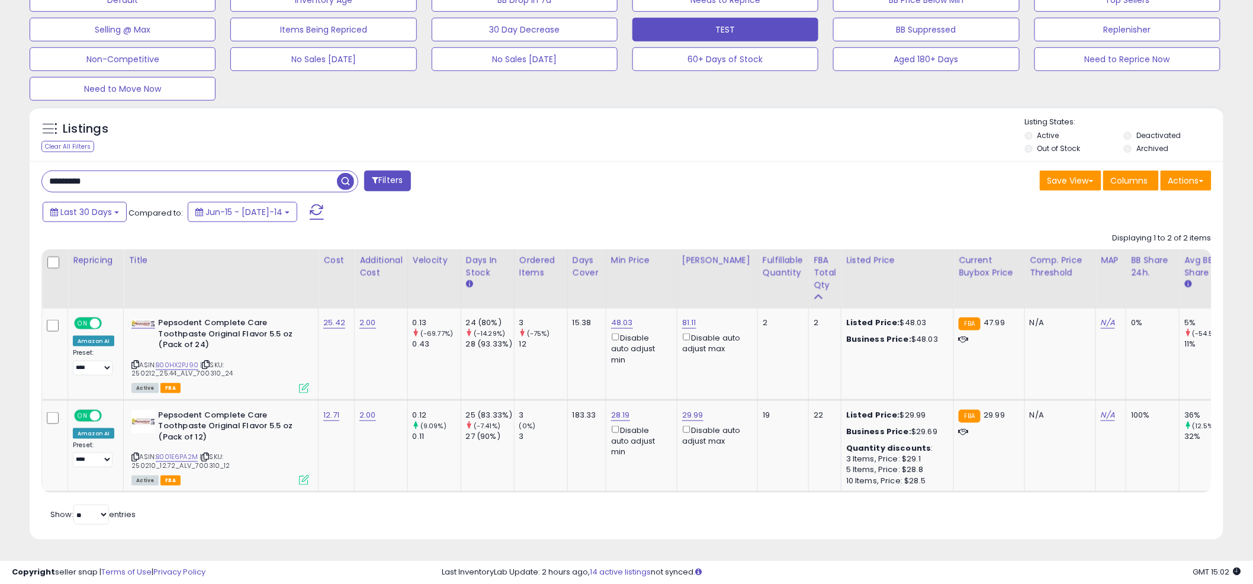
click at [625, 171] on div "********* Filters" at bounding box center [330, 183] width 594 height 24
click at [615, 317] on link "48.03" at bounding box center [622, 323] width 22 height 12
type input "**"
click button "submit" at bounding box center [656, 281] width 20 height 18
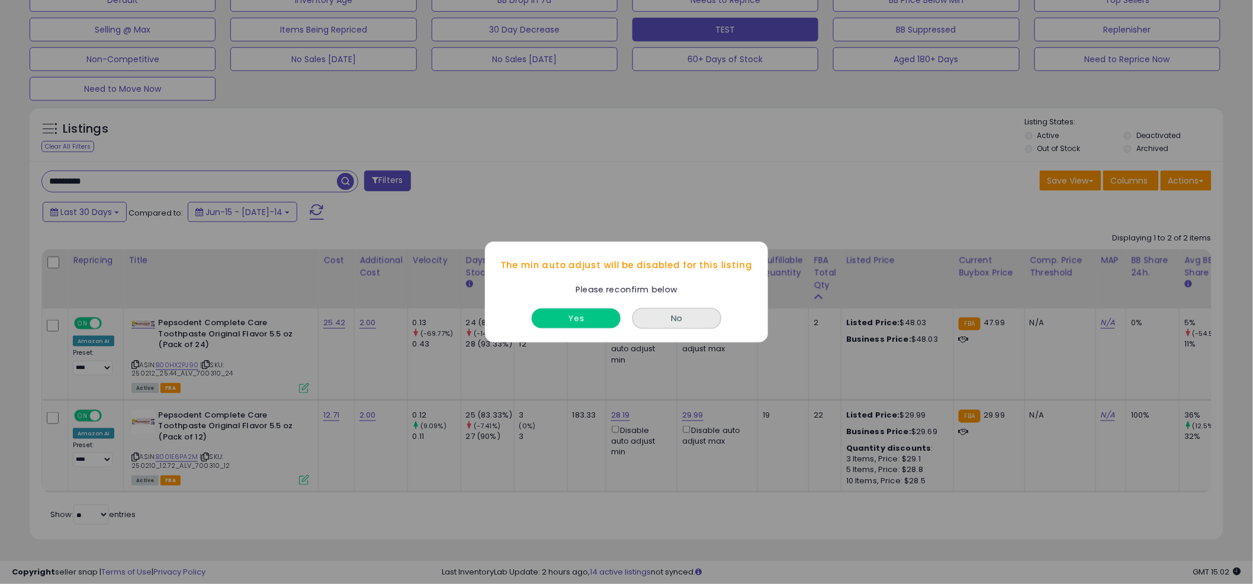
click at [583, 323] on button "Yes" at bounding box center [576, 319] width 89 height 20
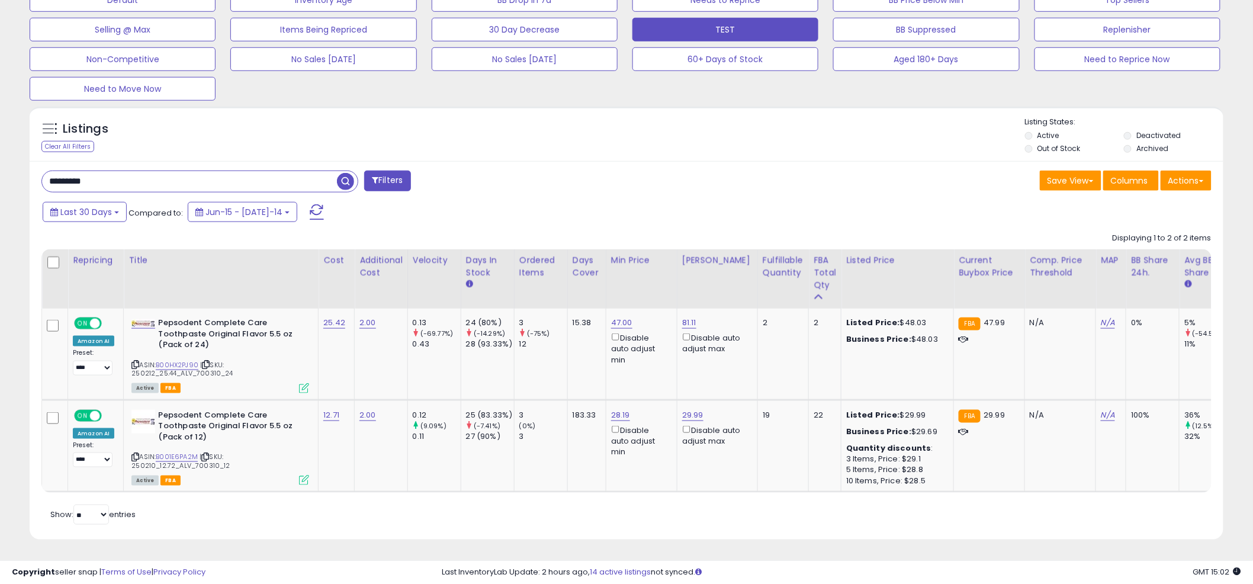
drag, startPoint x: 609, startPoint y: 216, endPoint x: 611, endPoint y: 208, distance: 7.9
click at [611, 208] on div "Last 30 Days Compared to: Jun-15 - [DATE]-14" at bounding box center [479, 213] width 878 height 27
click at [746, 24] on button "TEST" at bounding box center [726, 30] width 186 height 24
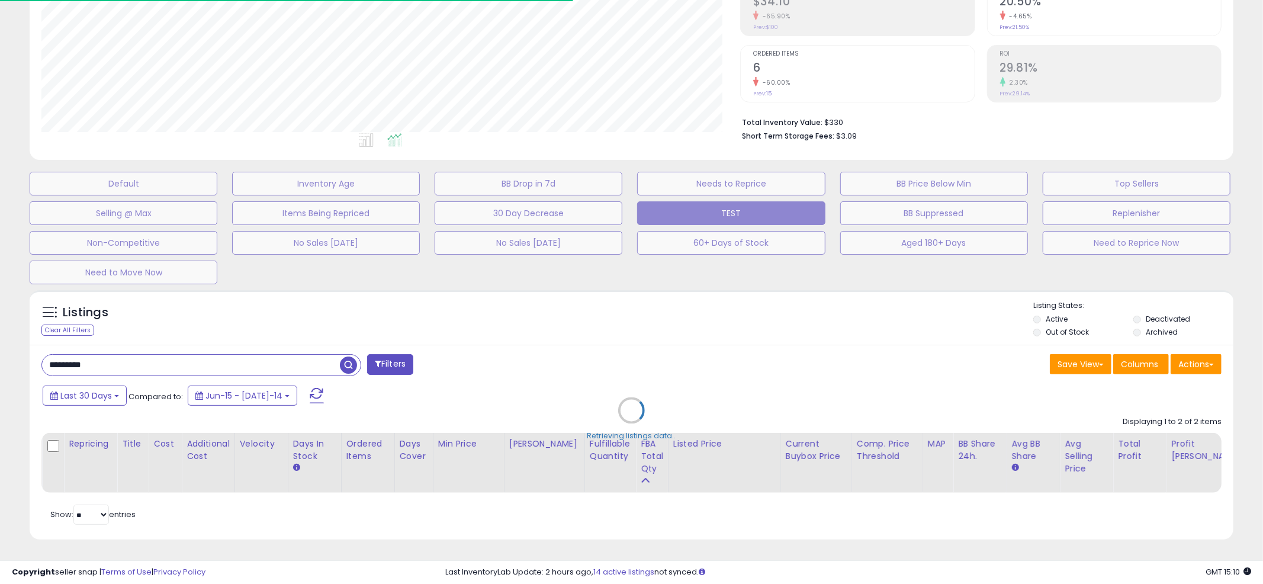
drag, startPoint x: 624, startPoint y: 282, endPoint x: 634, endPoint y: 268, distance: 17.8
click at [628, 284] on div "Retrieving listings data.." at bounding box center [632, 419] width 1222 height 270
click at [626, 297] on div "Retrieving listings data.." at bounding box center [632, 419] width 1222 height 270
drag, startPoint x: 605, startPoint y: 293, endPoint x: 614, endPoint y: 293, distance: 8.9
click at [605, 293] on div "Retrieving listings data.." at bounding box center [632, 419] width 1222 height 270
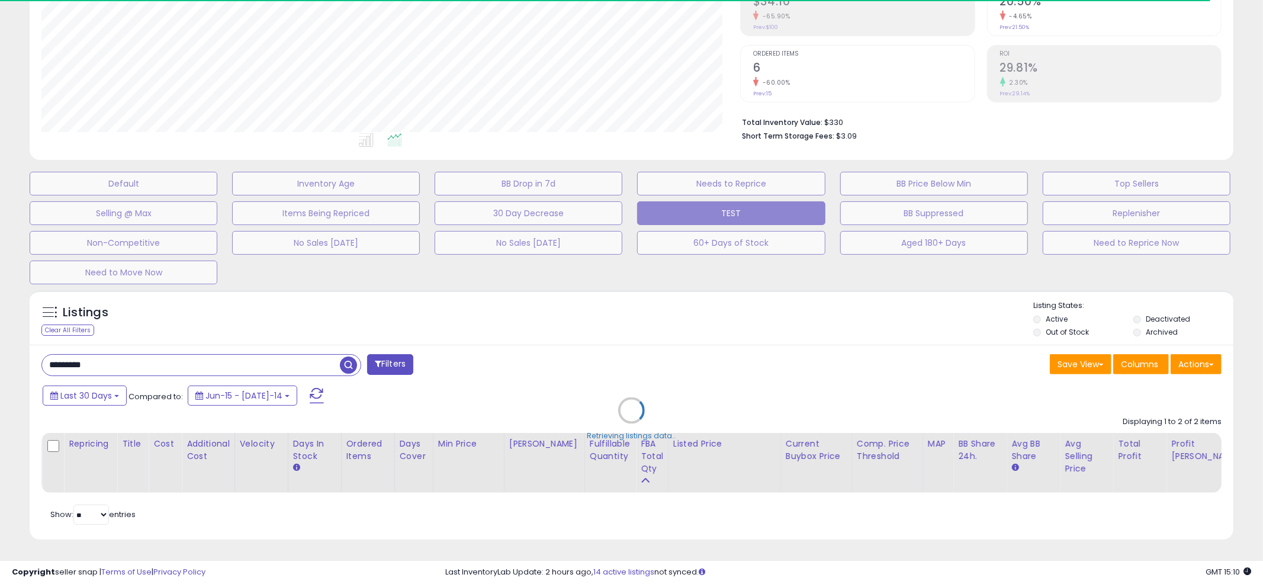
click at [621, 303] on div "Retrieving listings data.." at bounding box center [632, 419] width 1222 height 270
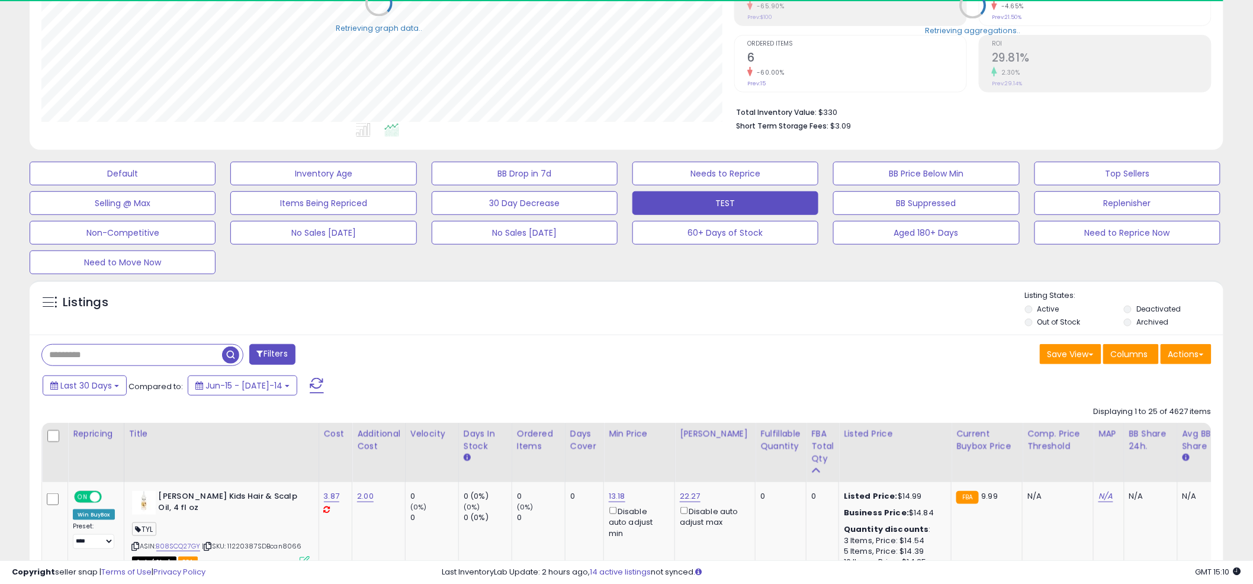
scroll to position [592027, 591576]
drag, startPoint x: 633, startPoint y: 300, endPoint x: 612, endPoint y: 287, distance: 25.0
click at [631, 297] on div "Listings" at bounding box center [627, 310] width 1194 height 40
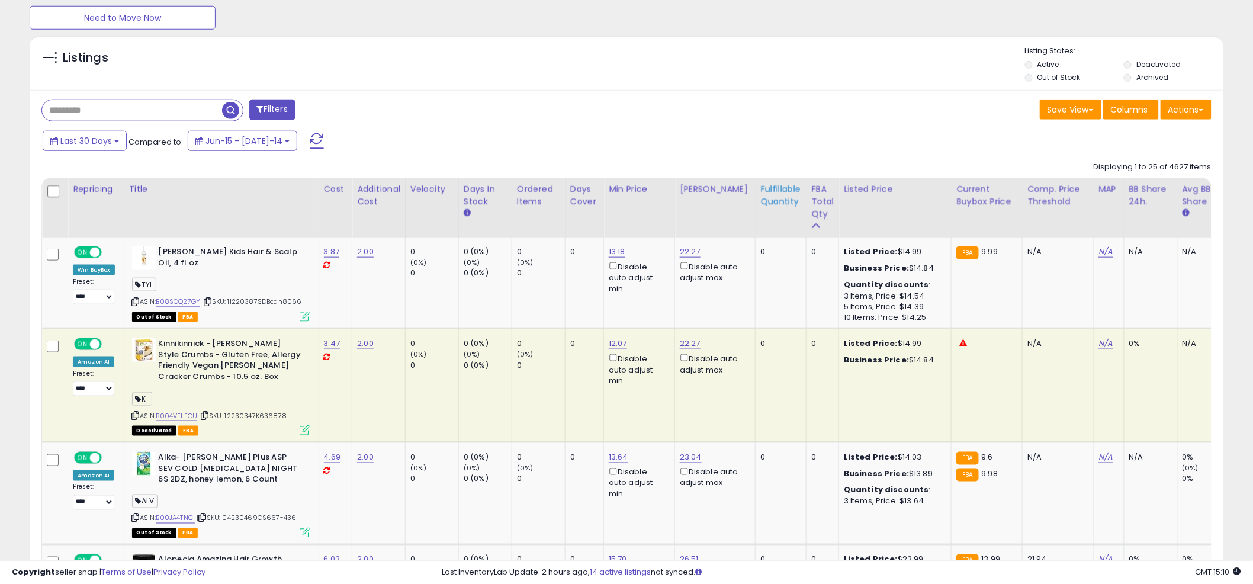
scroll to position [243, 693]
click at [814, 208] on div "FBA Total Qty" at bounding box center [822, 201] width 23 height 37
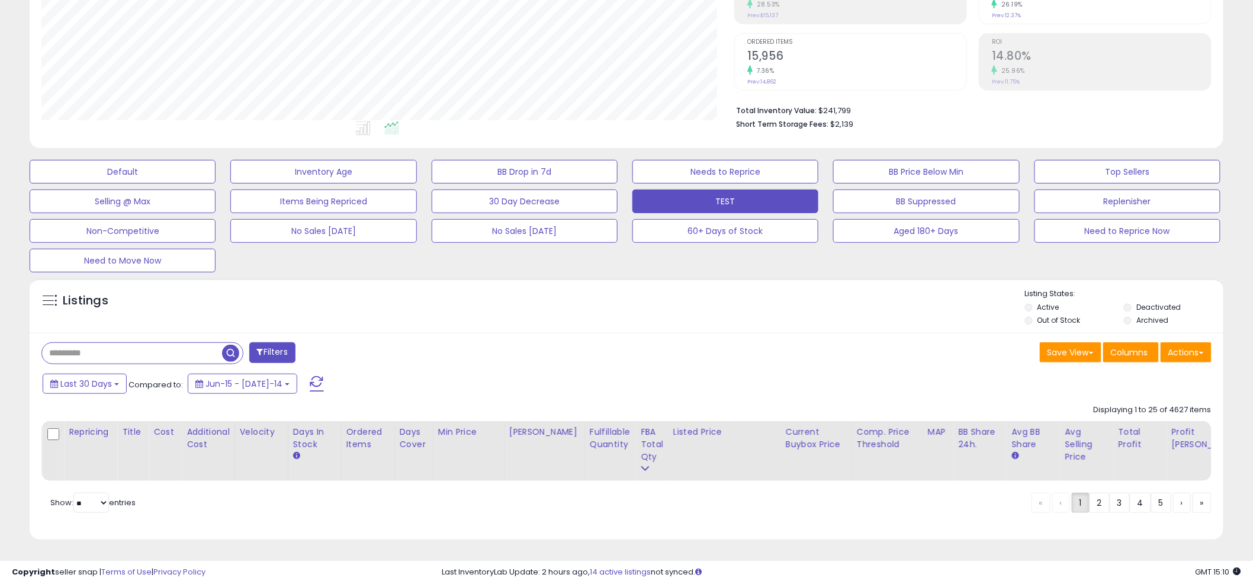
scroll to position [223, 0]
click at [627, 292] on div "Listings" at bounding box center [627, 308] width 1194 height 40
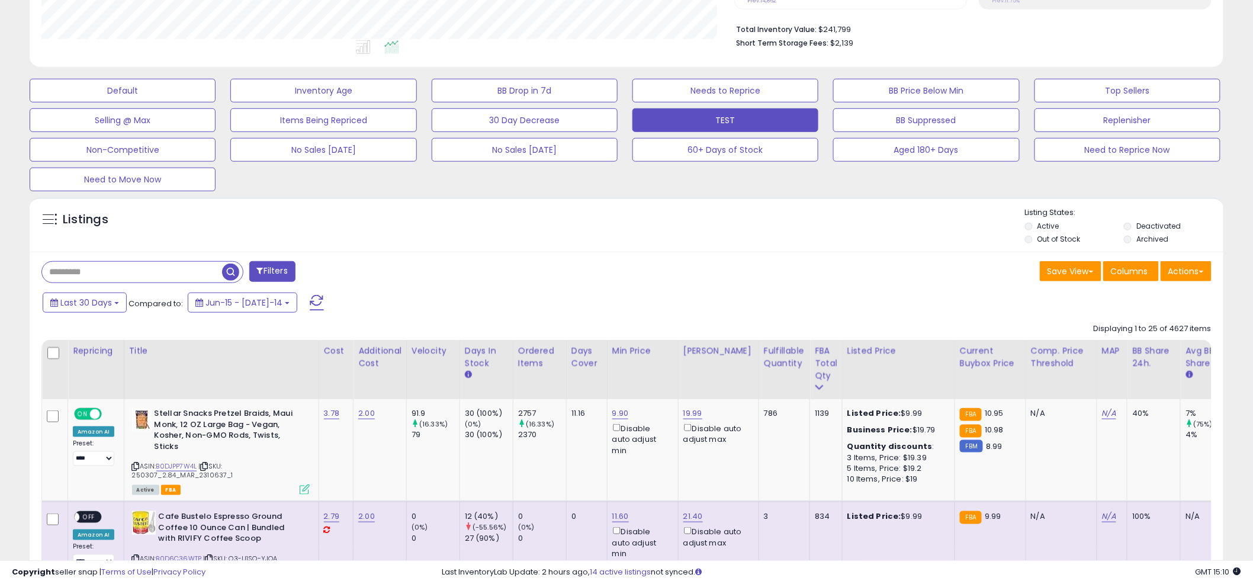
scroll to position [304, 0]
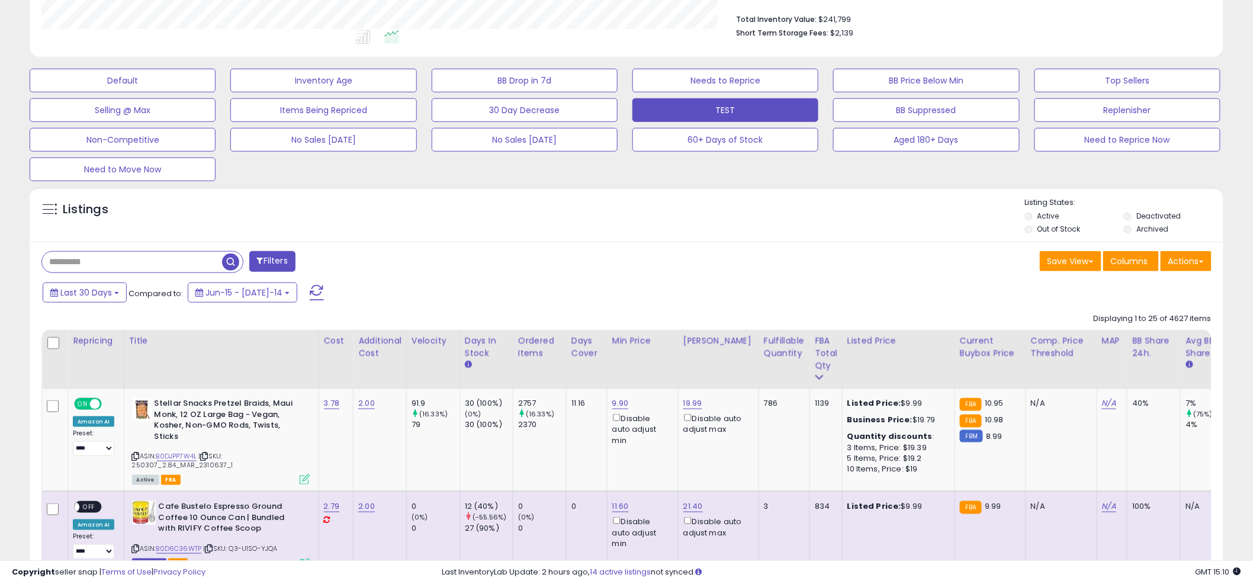
click at [620, 275] on div "Filters" at bounding box center [330, 263] width 594 height 24
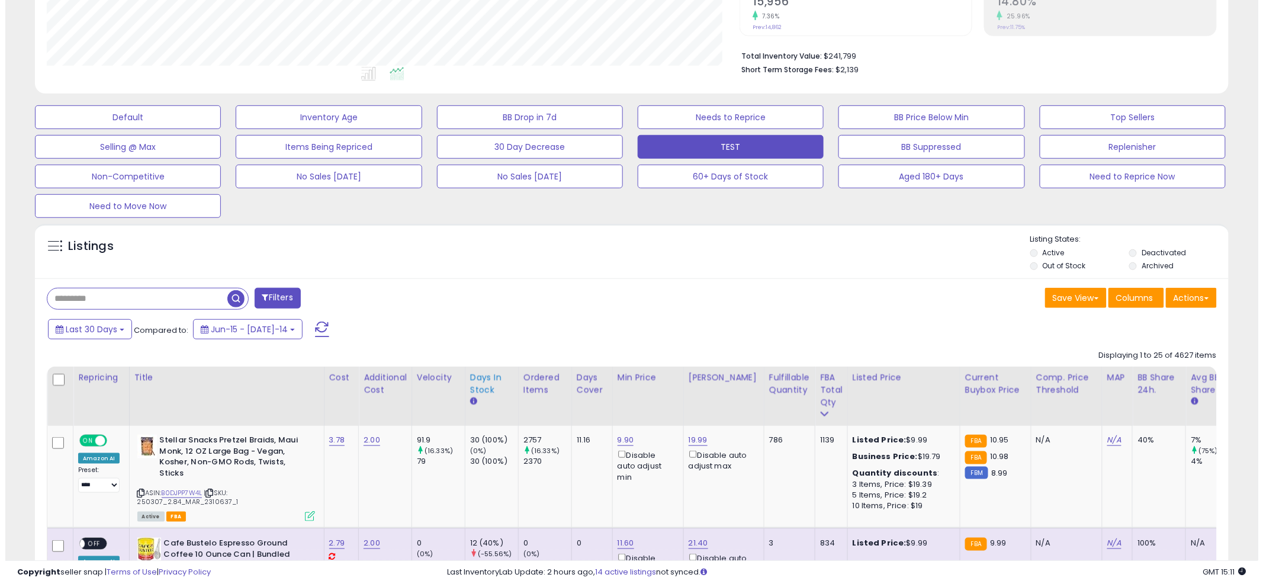
scroll to position [326, 0]
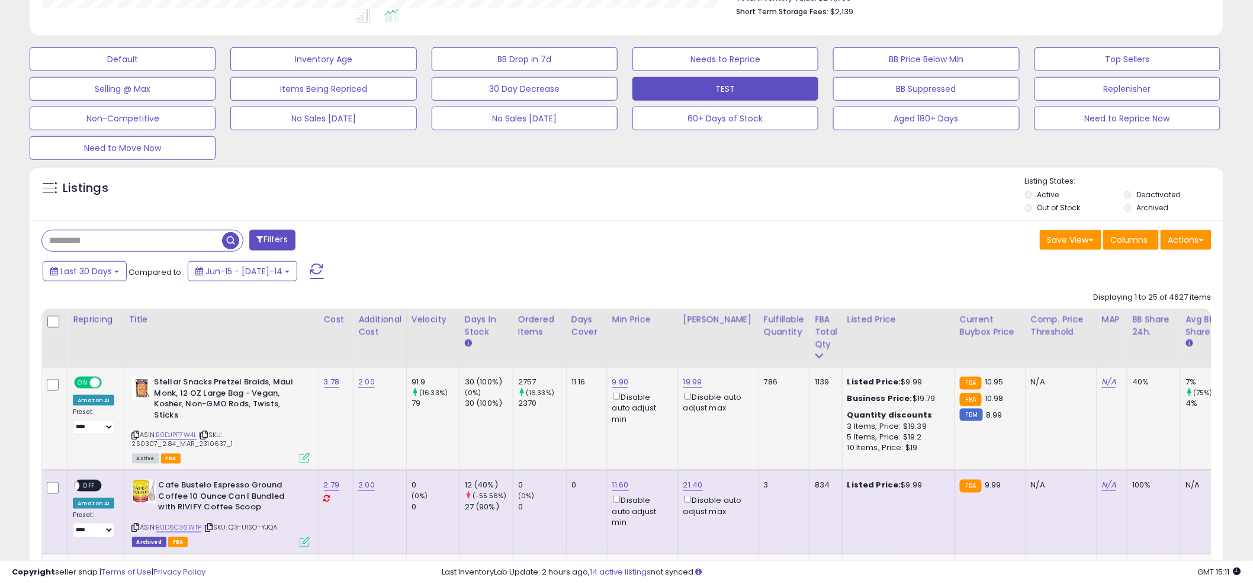
click at [304, 456] on icon at bounding box center [305, 458] width 10 height 10
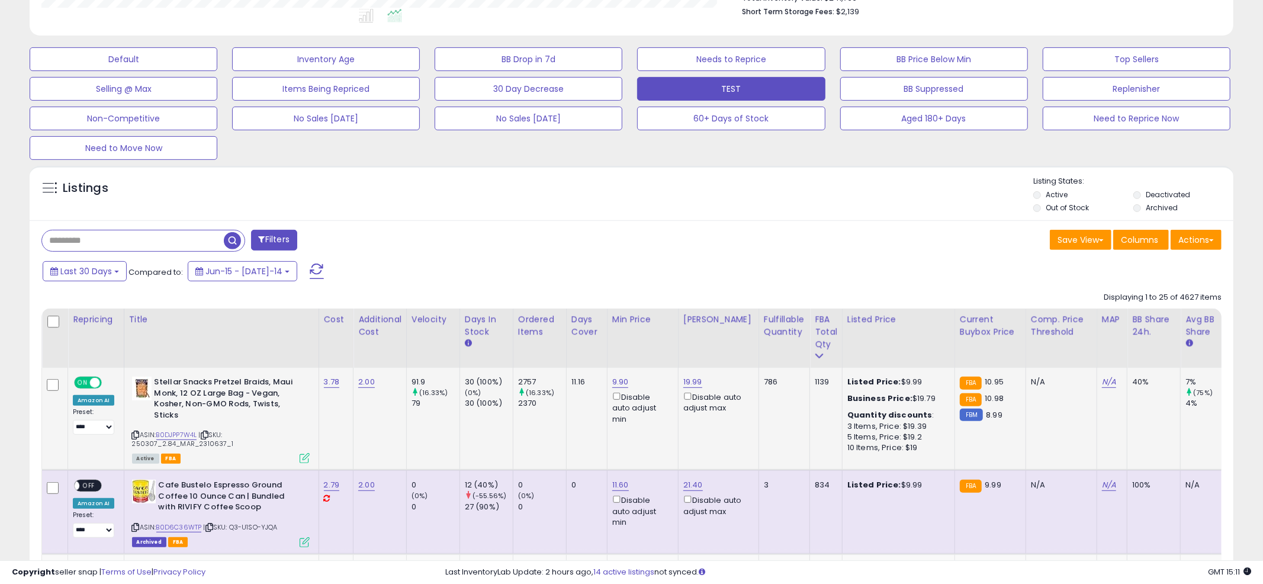
scroll to position [243, 699]
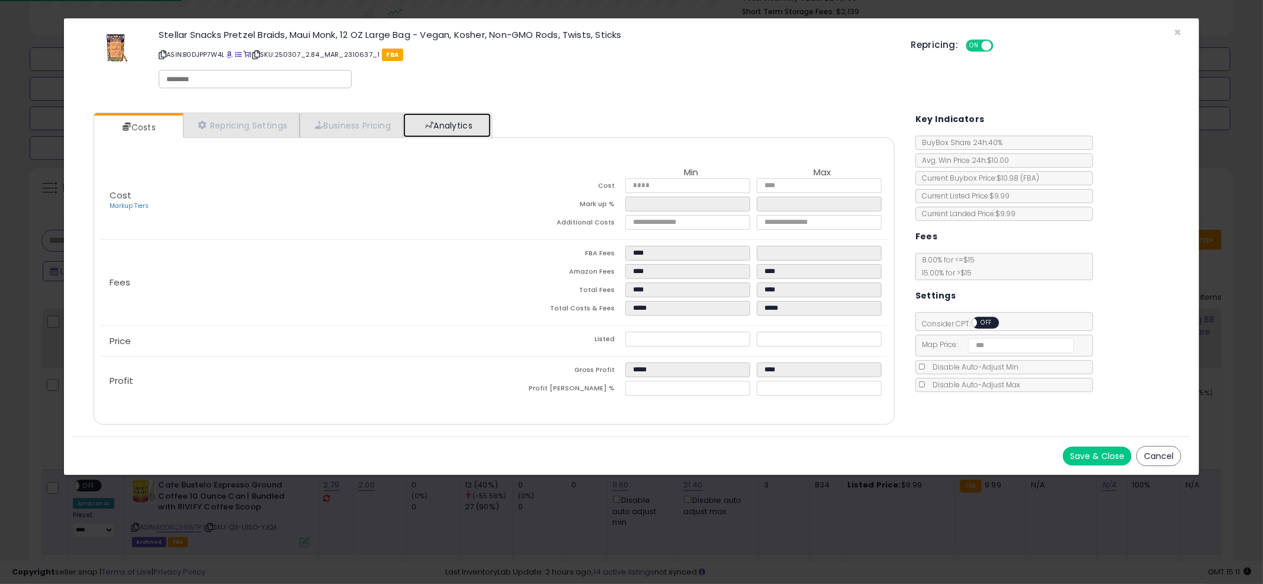
click at [458, 122] on link "Analytics" at bounding box center [447, 125] width 88 height 24
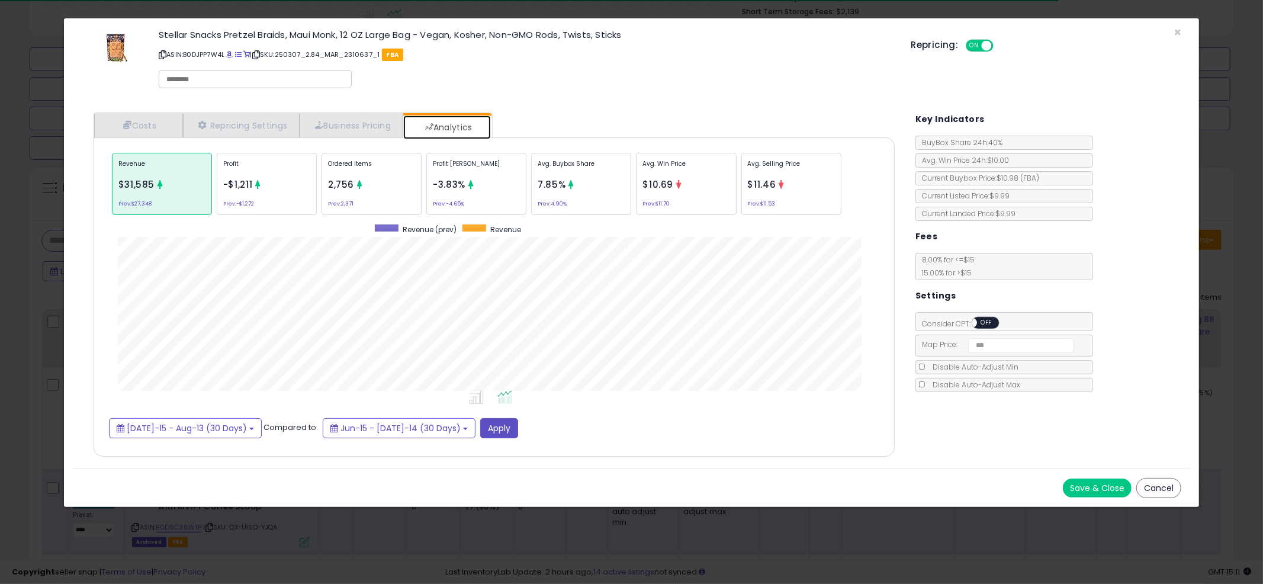
scroll to position [364, 825]
click at [531, 194] on div "Ordered Items 2,756 Prev: 2,371" at bounding box center [581, 184] width 100 height 62
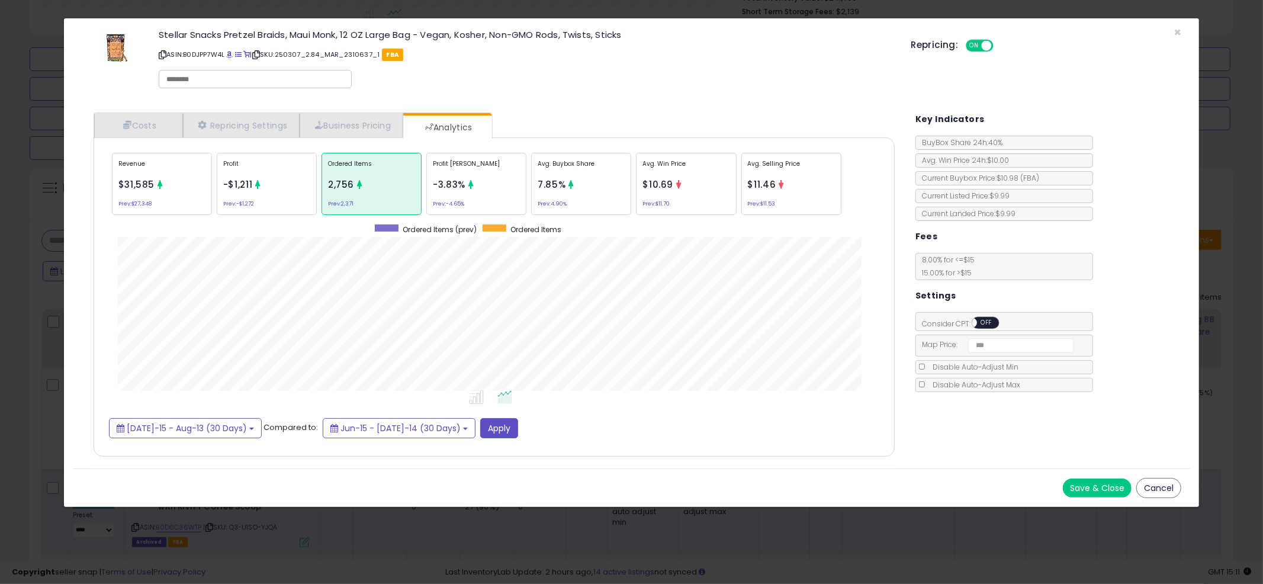
click at [256, 178] on div "Profit -$1,211 Prev: -$1,272" at bounding box center [267, 184] width 100 height 62
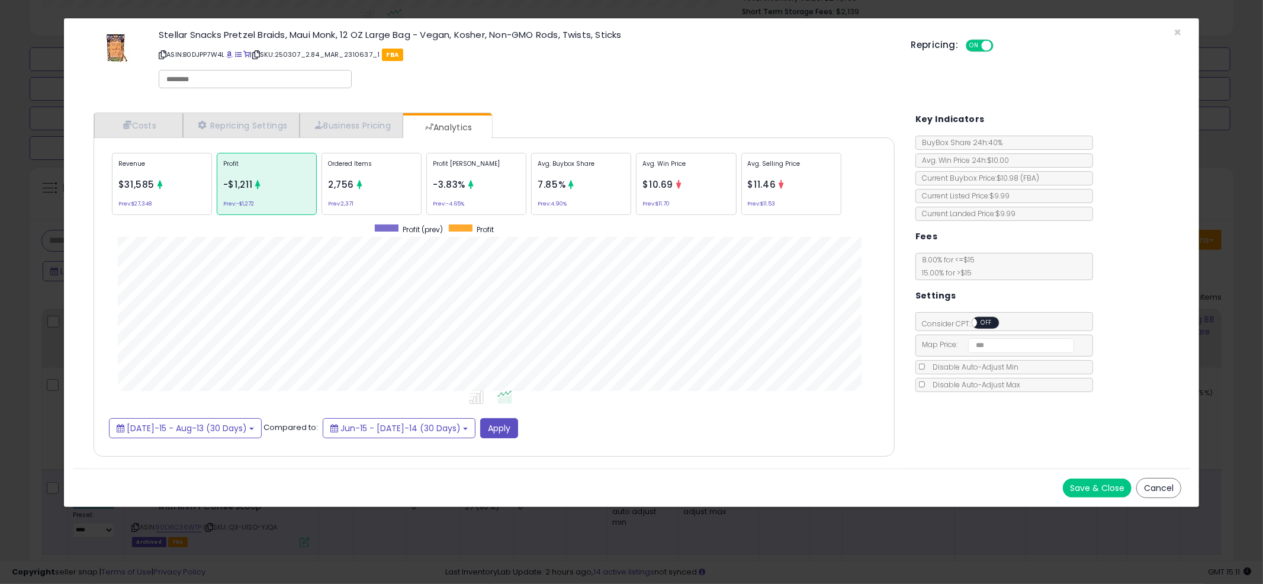
click at [531, 189] on div "Ordered Items 2,756 Prev: 2,371" at bounding box center [581, 184] width 100 height 62
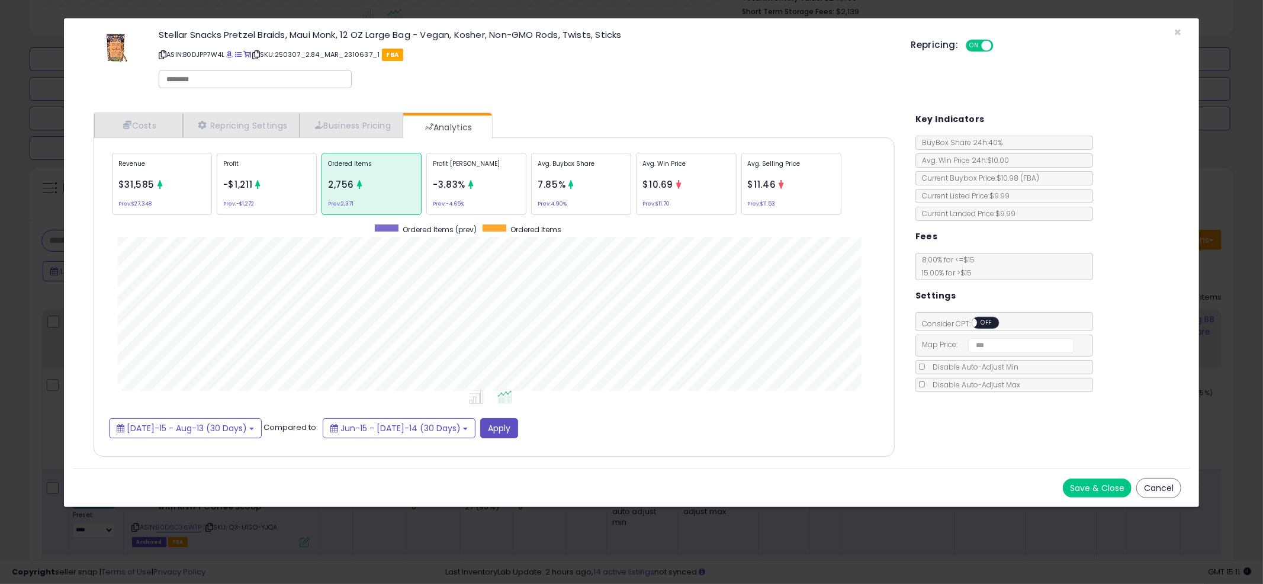
click at [627, 97] on div "× Close Stellar Snacks Pretzel Braids, Maui Monk, 12 OZ Large Bag - Vegan, Kosh…" at bounding box center [632, 60] width 1118 height 85
click at [648, 52] on p "ASIN: B0DJPP7W4L | SKU: 250307_2.84_MAR_2310637_1 FBA" at bounding box center [526, 54] width 734 height 19
click at [20, 190] on div "× Close Stellar Snacks Pretzel Braids, Maui Monk, 12 OZ Large Bag - Vegan, Kosh…" at bounding box center [631, 292] width 1263 height 584
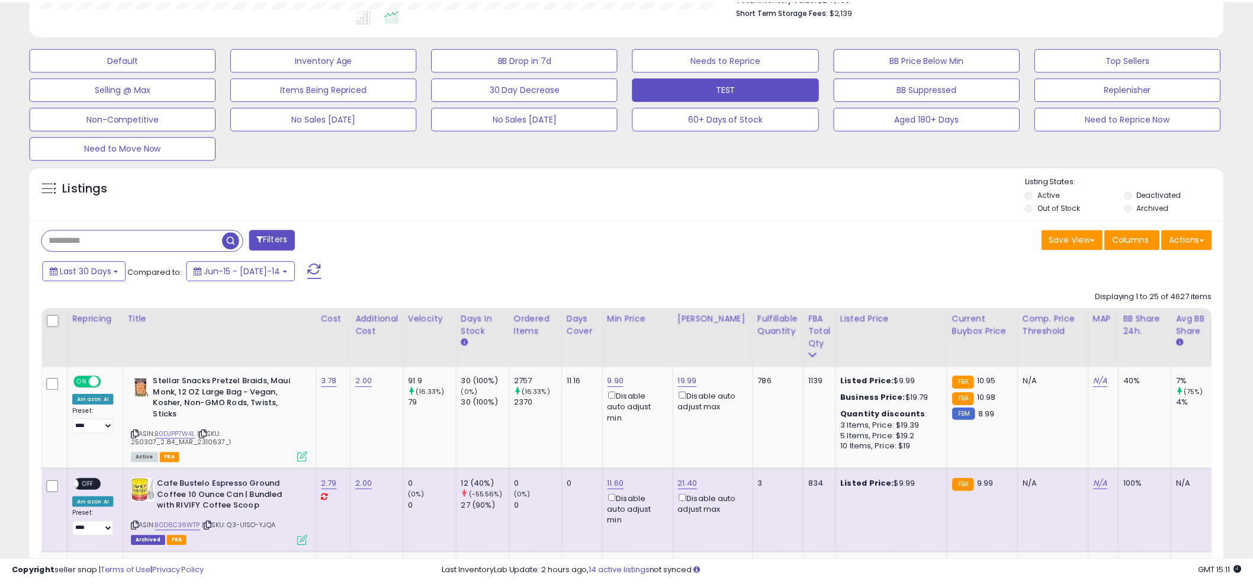
scroll to position [592027, 591576]
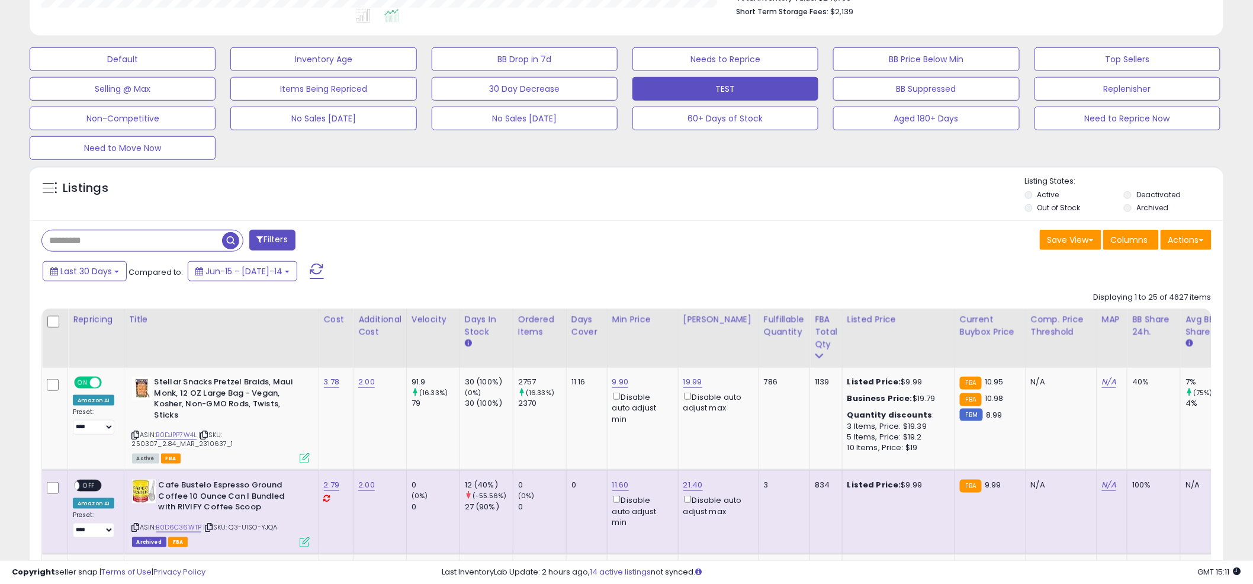
click at [632, 184] on div "Listings" at bounding box center [627, 196] width 1194 height 40
click at [624, 193] on div "Listings" at bounding box center [627, 196] width 1194 height 40
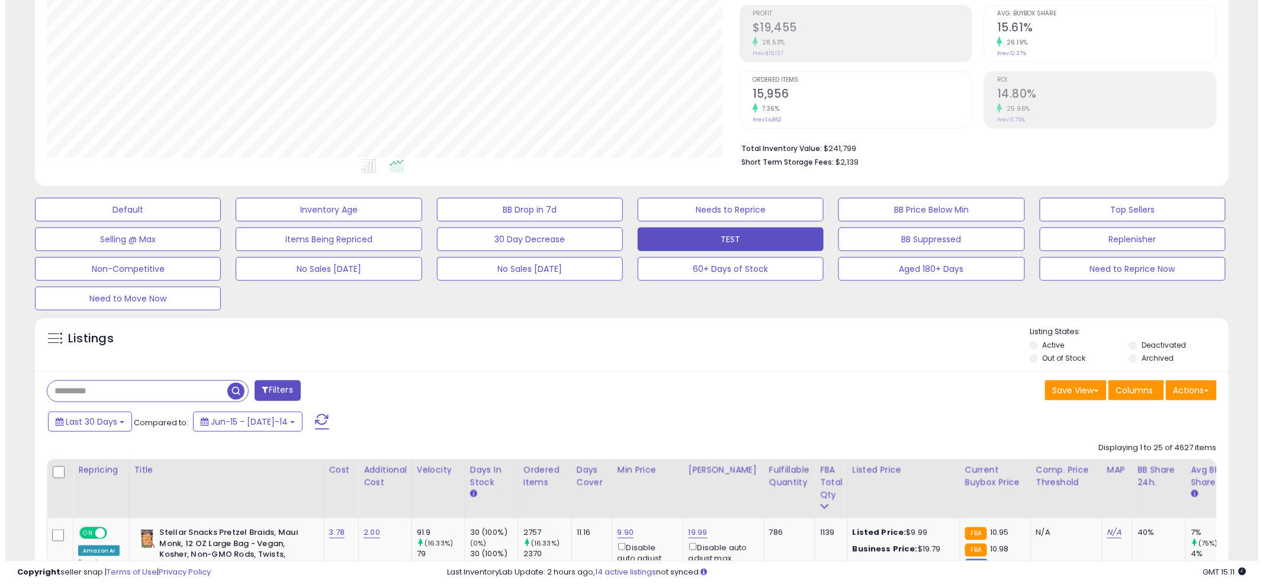
scroll to position [145, 0]
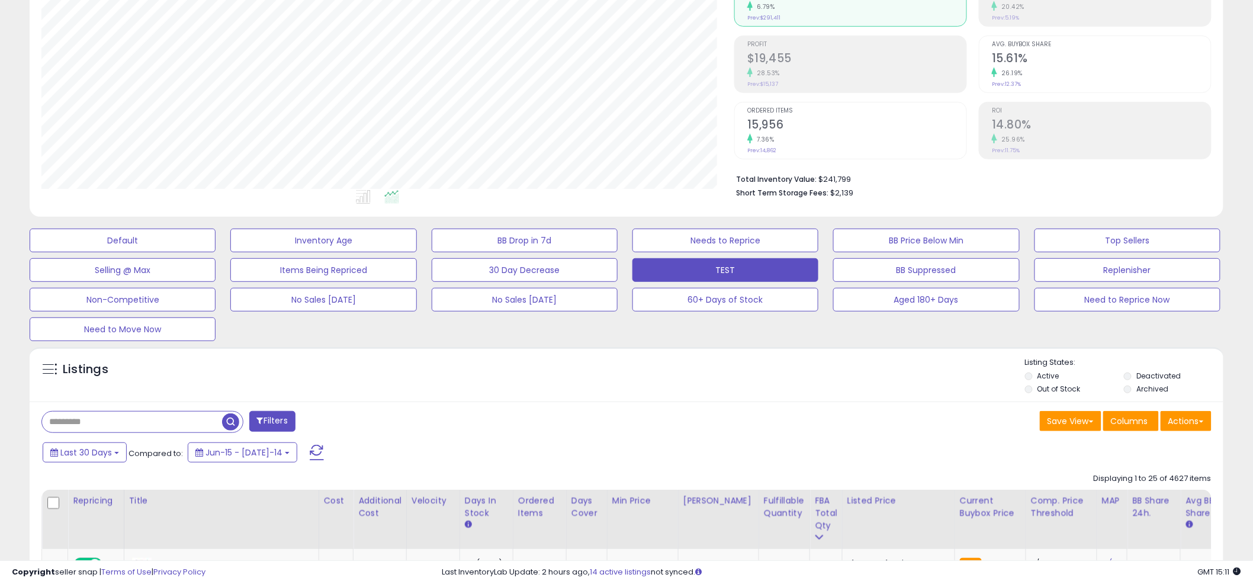
click at [557, 389] on div "Listings" at bounding box center [627, 377] width 1194 height 40
paste input "**********"
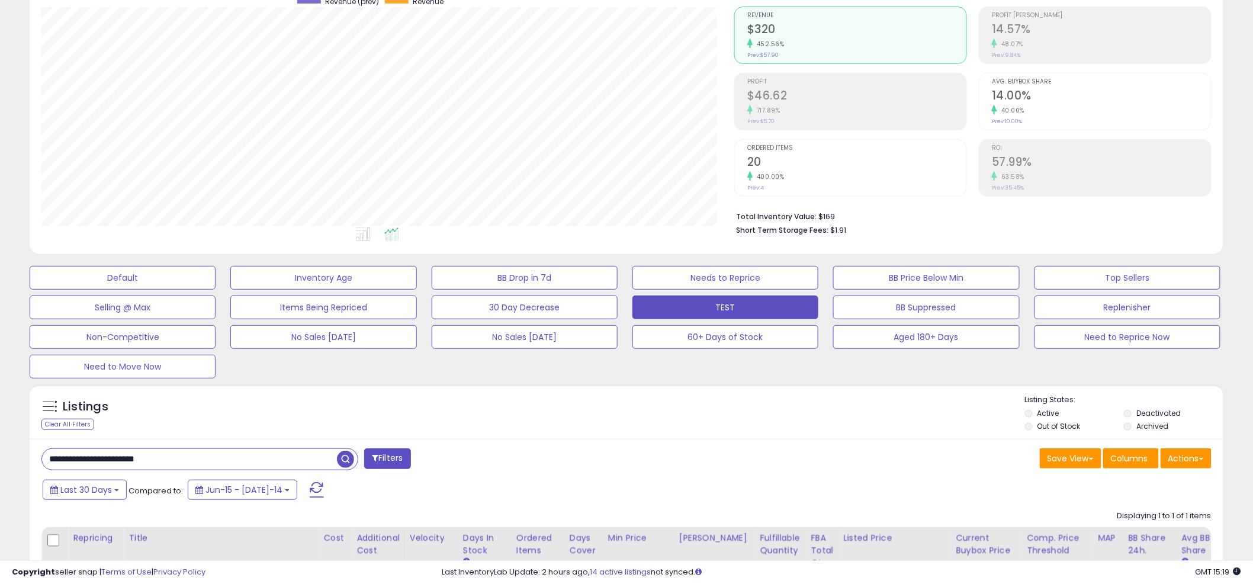
scroll to position [314, 0]
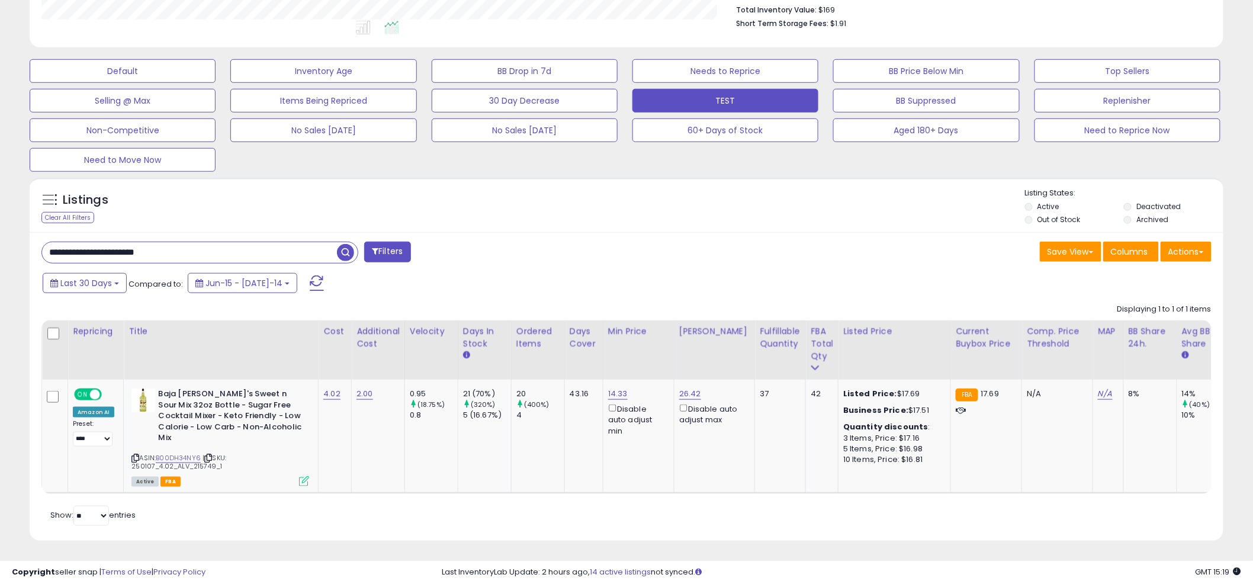
click at [624, 278] on div "Last 30 Days Compared to: Jun-15 - [DATE]-14" at bounding box center [479, 284] width 878 height 27
click at [180, 245] on input "**********" at bounding box center [189, 252] width 295 height 21
type input "****"
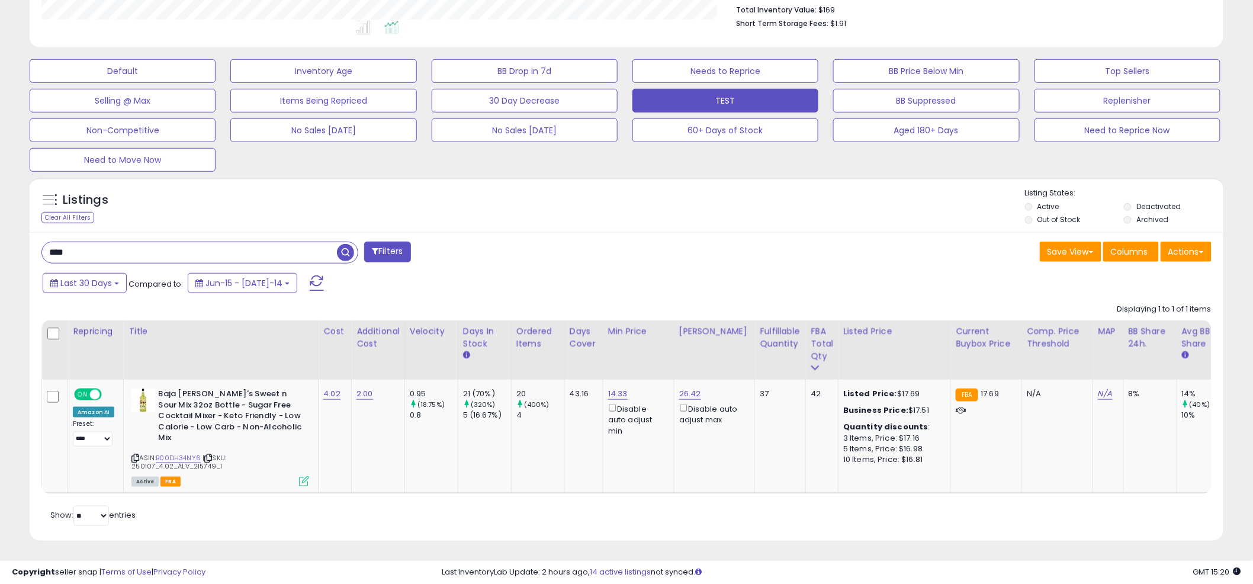
scroll to position [243, 699]
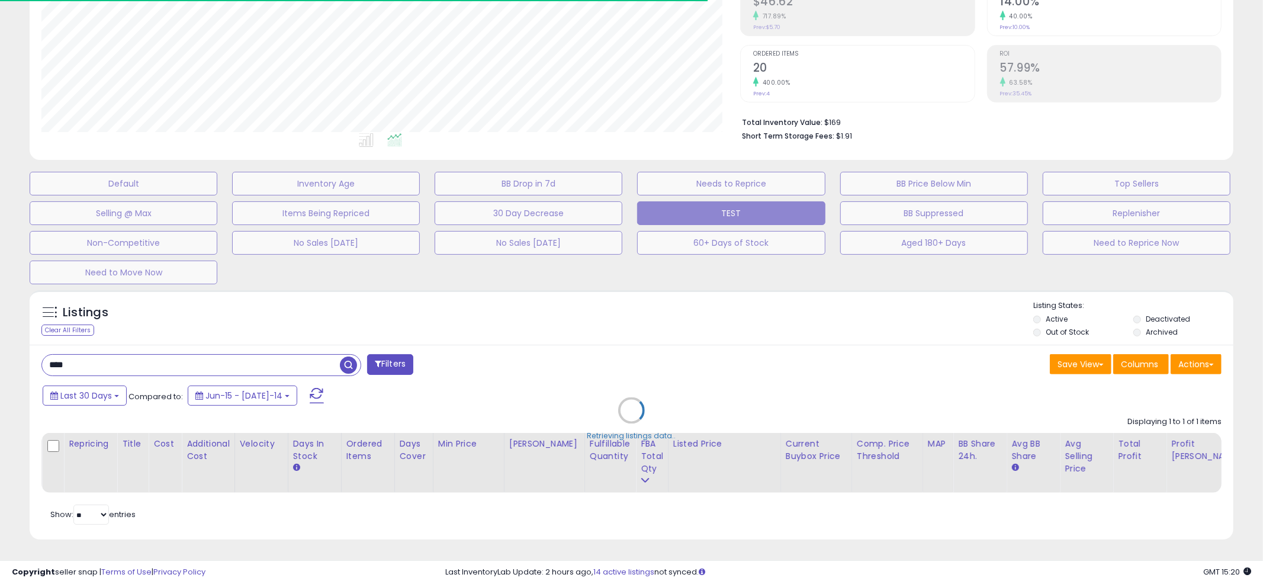
click at [629, 312] on div "Retrieving listings data.." at bounding box center [632, 419] width 1222 height 270
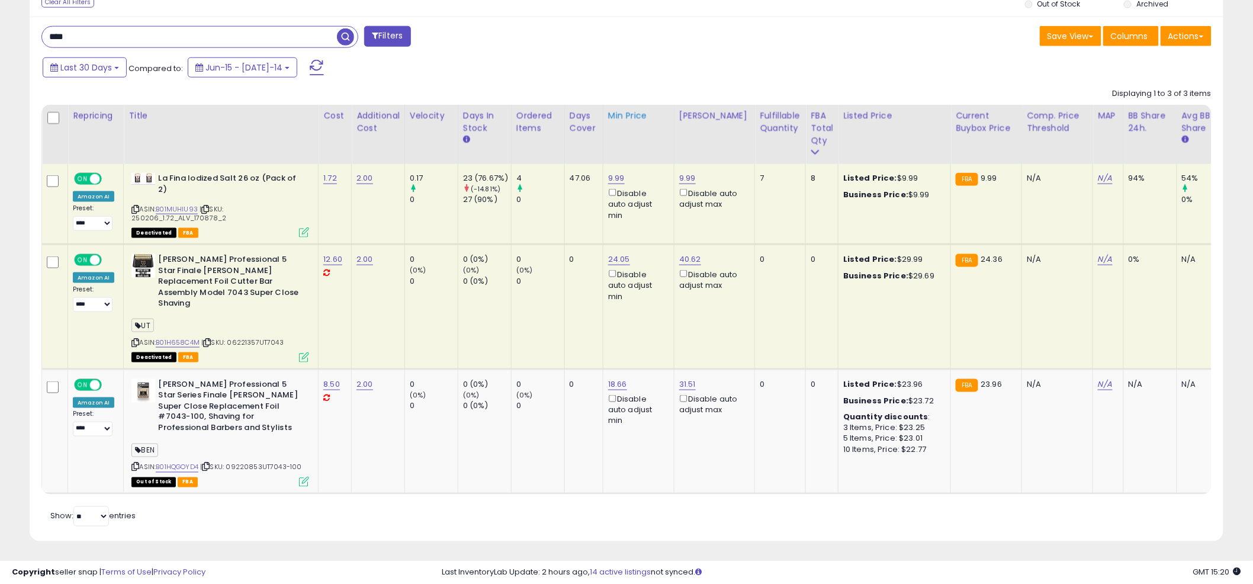
scroll to position [243, 693]
click at [182, 195] on b "La Fina Iodized Salt 26 oz (Pack of 2)" at bounding box center [230, 185] width 144 height 25
click at [177, 209] on link "B01MUHIU93" at bounding box center [177, 209] width 42 height 10
click at [136, 208] on icon at bounding box center [135, 209] width 8 height 7
click at [561, 220] on td "4 0" at bounding box center [537, 204] width 53 height 81
